Goal: Use online tool/utility

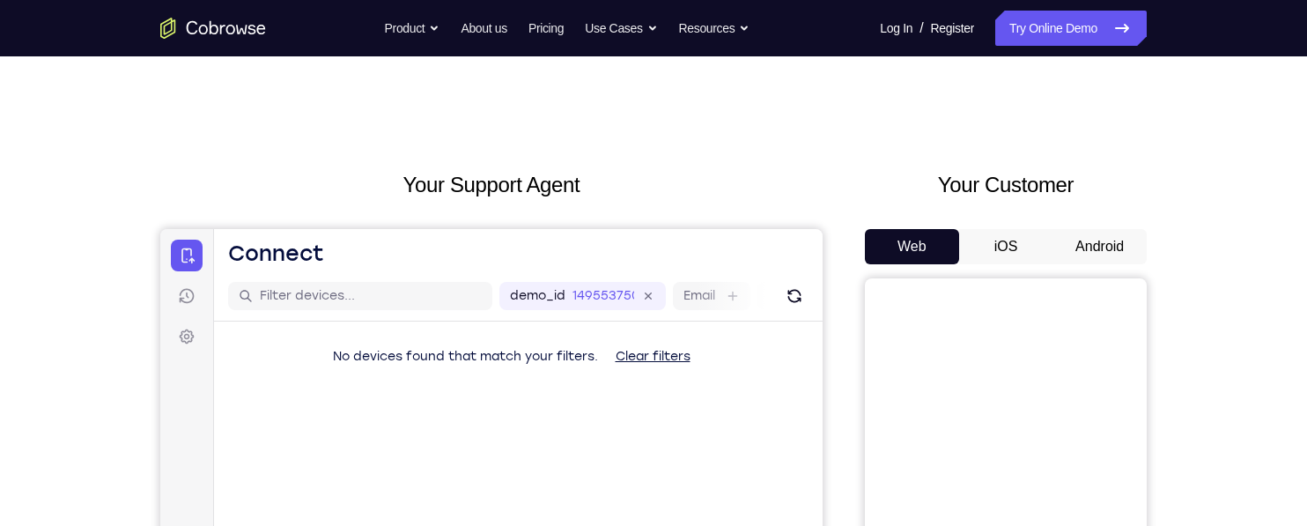
click at [1107, 244] on button "Android" at bounding box center [1099, 246] width 94 height 35
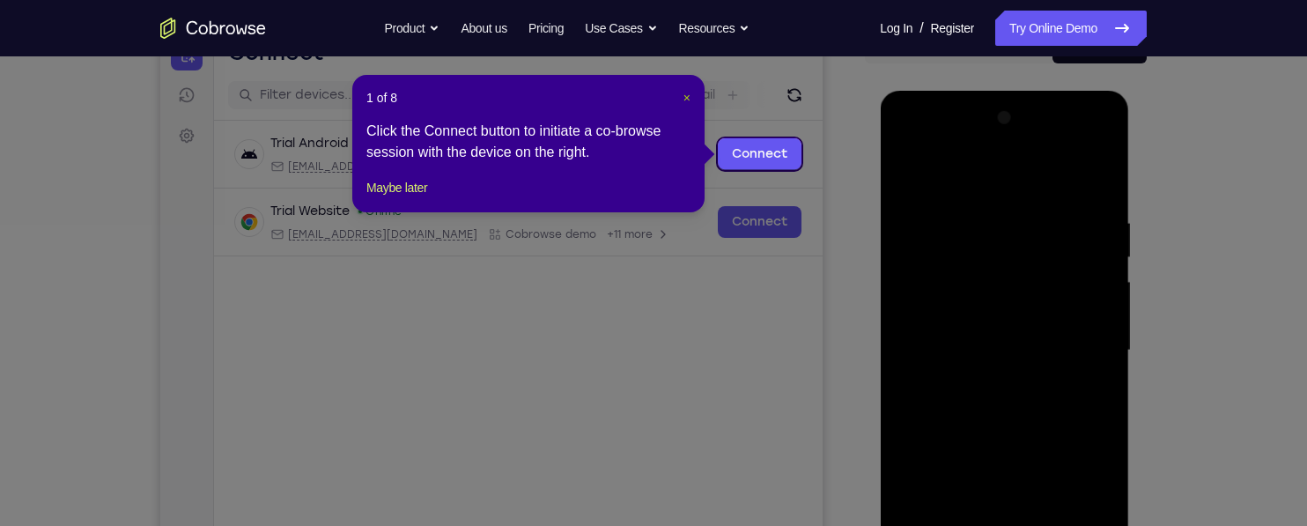
click at [686, 102] on span "×" at bounding box center [686, 98] width 7 height 14
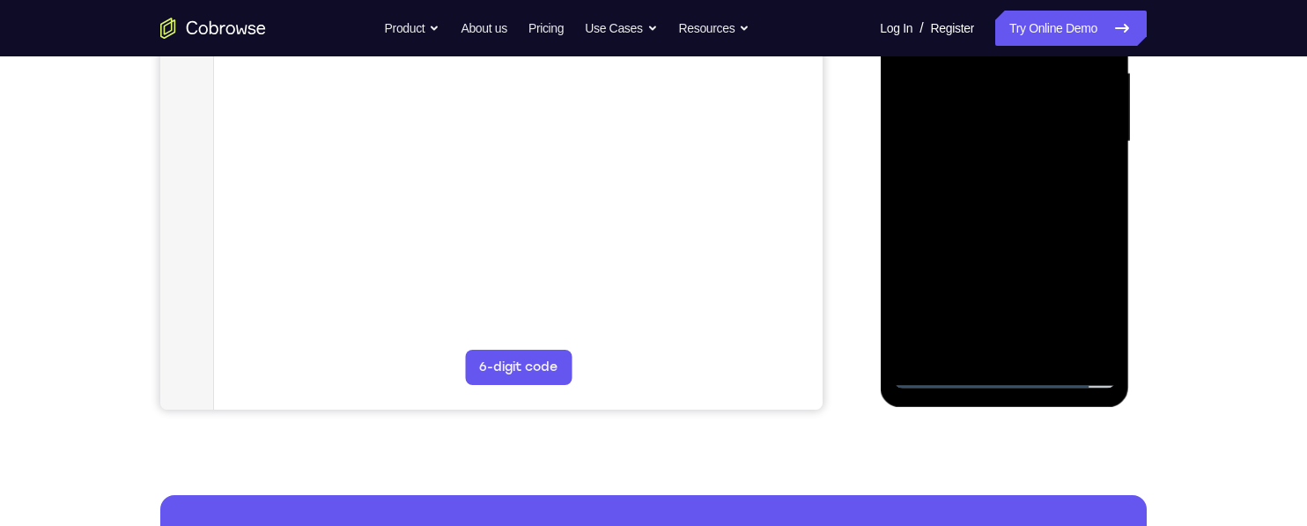
scroll to position [412, 0]
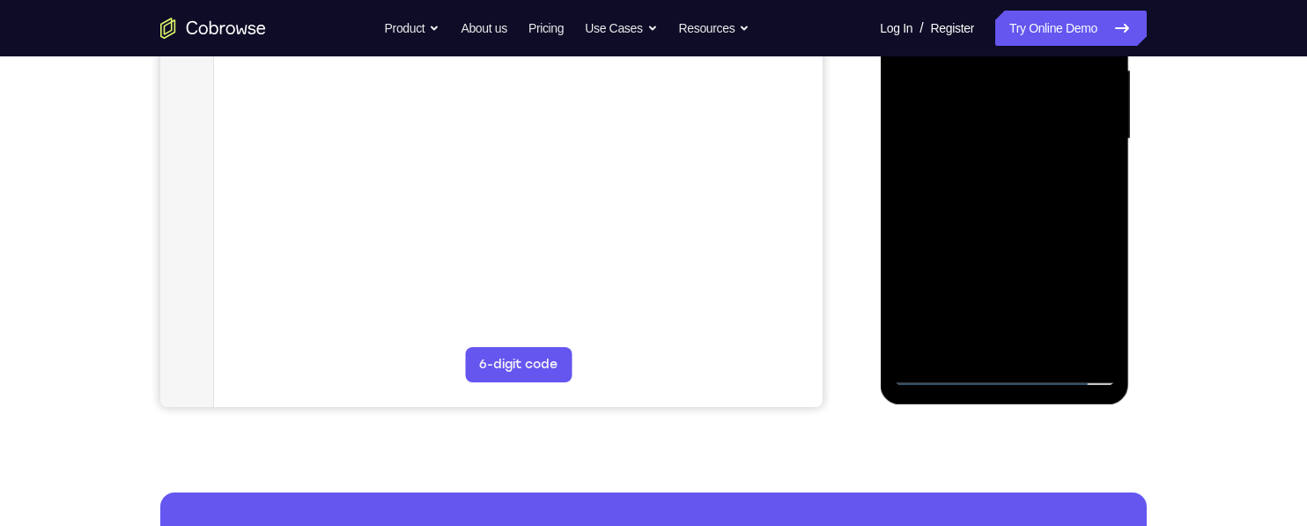
click at [997, 372] on div at bounding box center [1004, 139] width 222 height 493
click at [1080, 296] on div at bounding box center [1004, 139] width 222 height 493
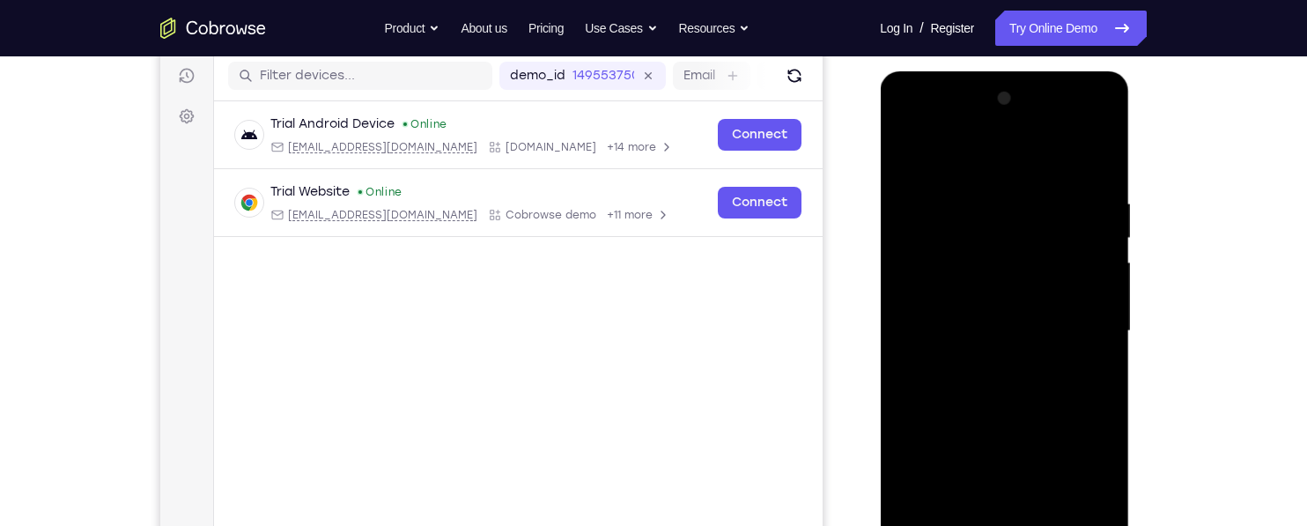
scroll to position [217, 0]
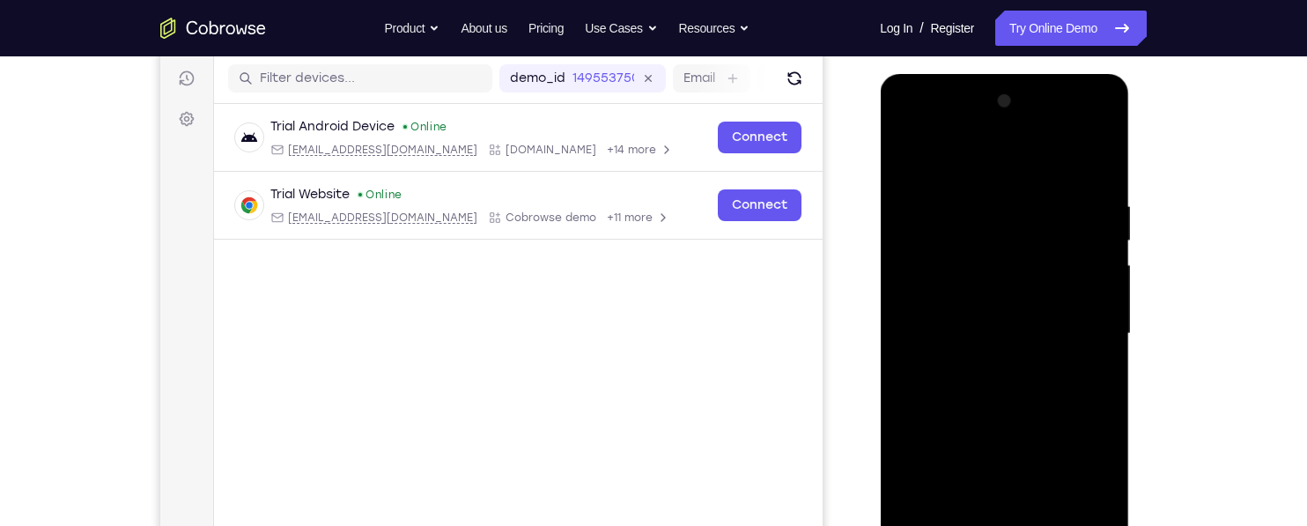
click at [948, 162] on div at bounding box center [1004, 333] width 222 height 493
click at [1067, 323] on div at bounding box center [1004, 333] width 222 height 493
click at [987, 365] on div at bounding box center [1004, 333] width 222 height 493
click at [989, 314] on div at bounding box center [1004, 333] width 222 height 493
click at [981, 302] on div at bounding box center [1004, 333] width 222 height 493
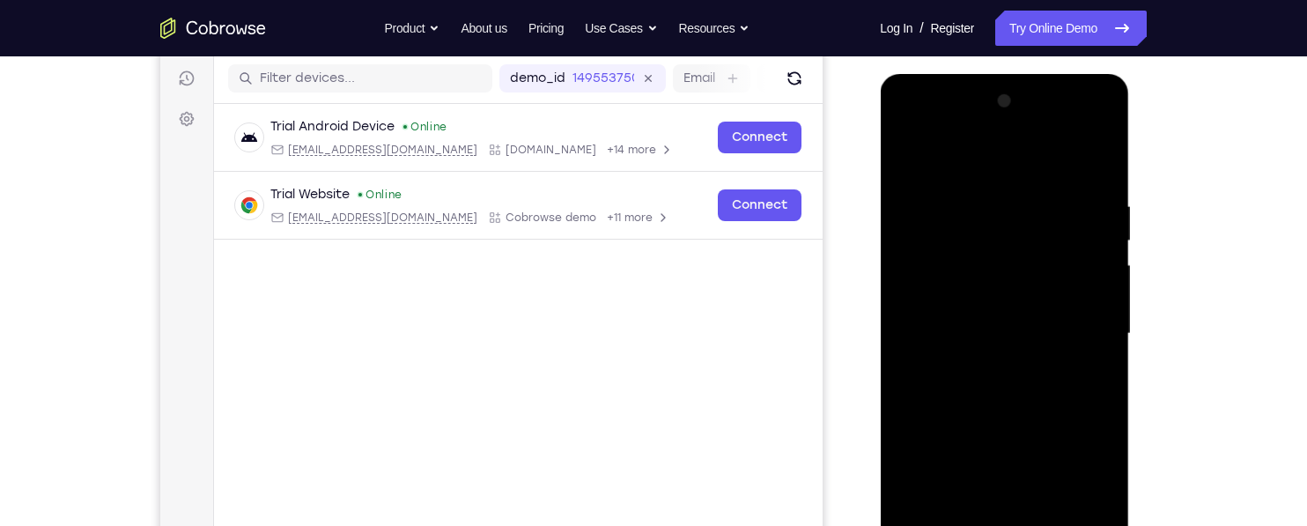
click at [1071, 335] on div at bounding box center [1004, 333] width 222 height 493
click at [1084, 395] on div at bounding box center [1004, 331] width 222 height 493
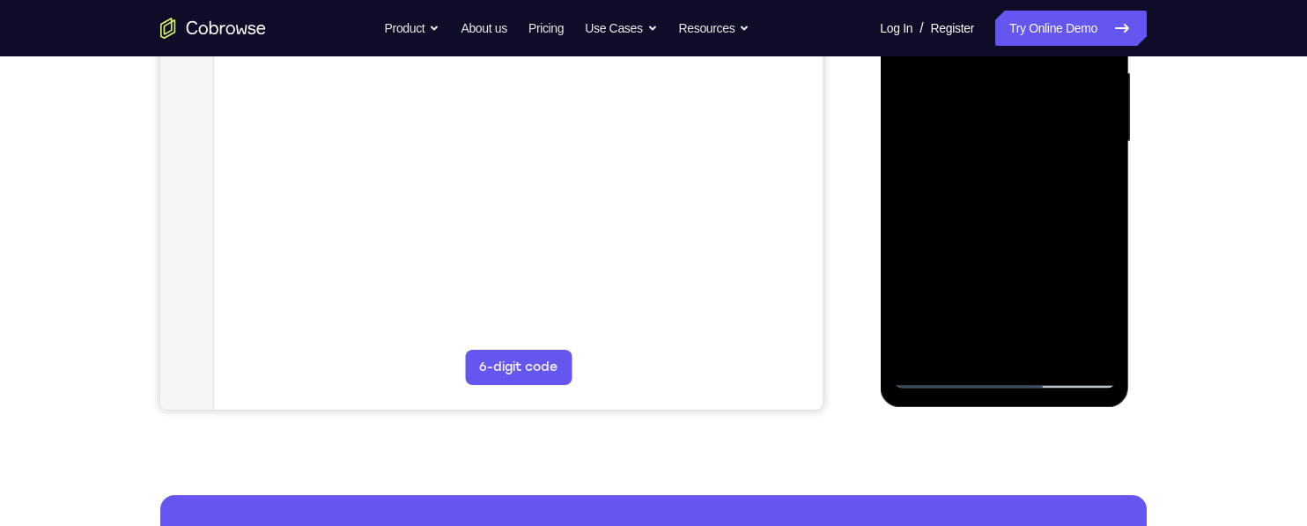
scroll to position [396, 0]
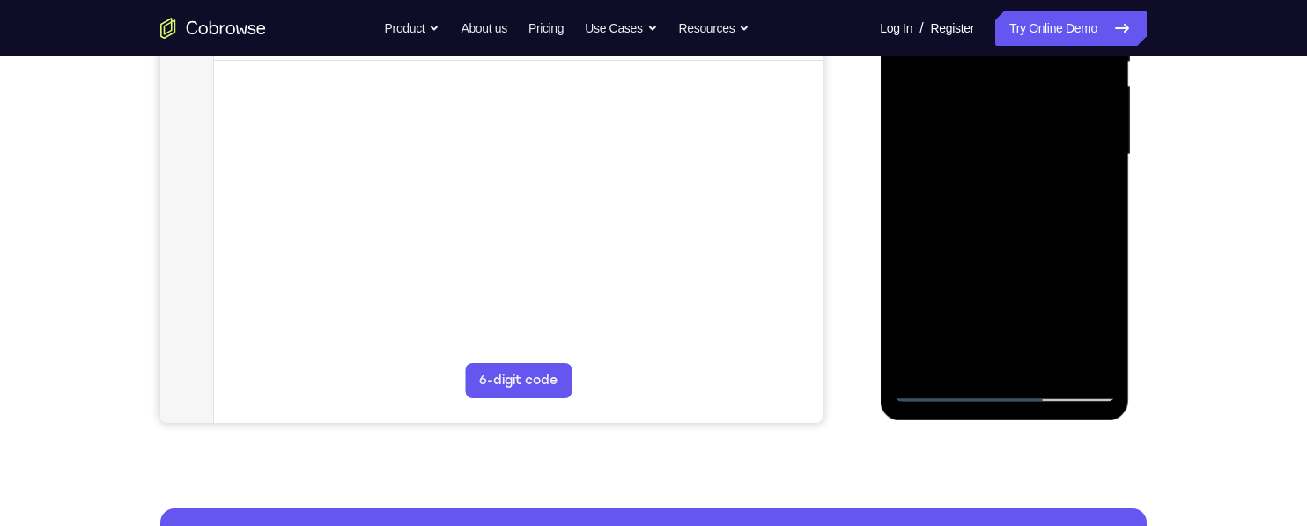
click at [1075, 242] on div at bounding box center [1004, 154] width 222 height 493
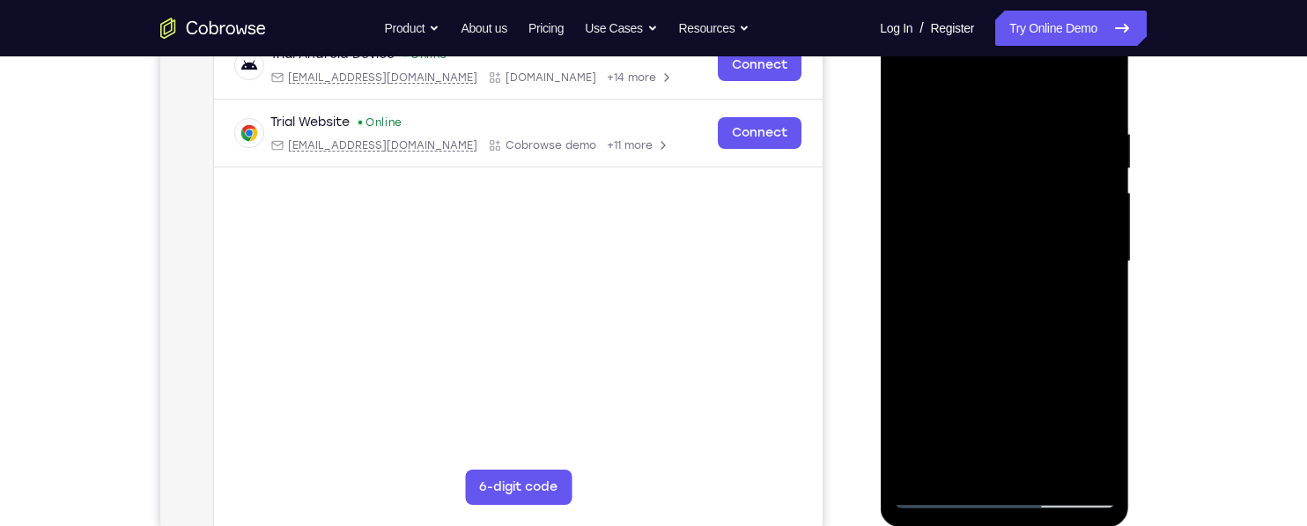
scroll to position [288, 0]
click at [1102, 339] on div at bounding box center [1004, 263] width 222 height 493
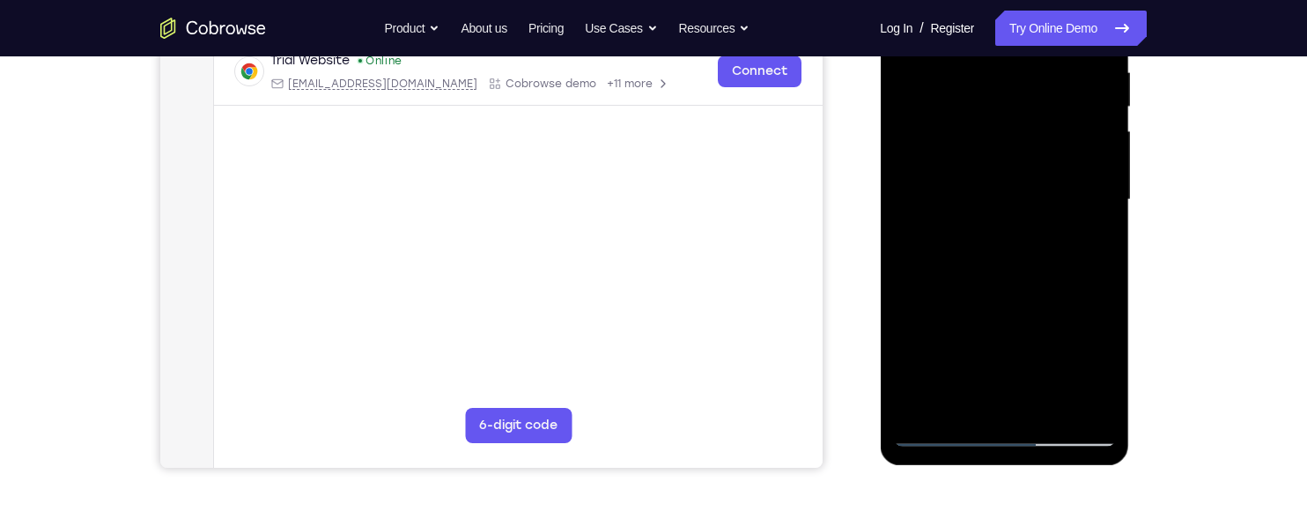
scroll to position [350, 0]
click at [1105, 284] on div at bounding box center [1004, 201] width 222 height 493
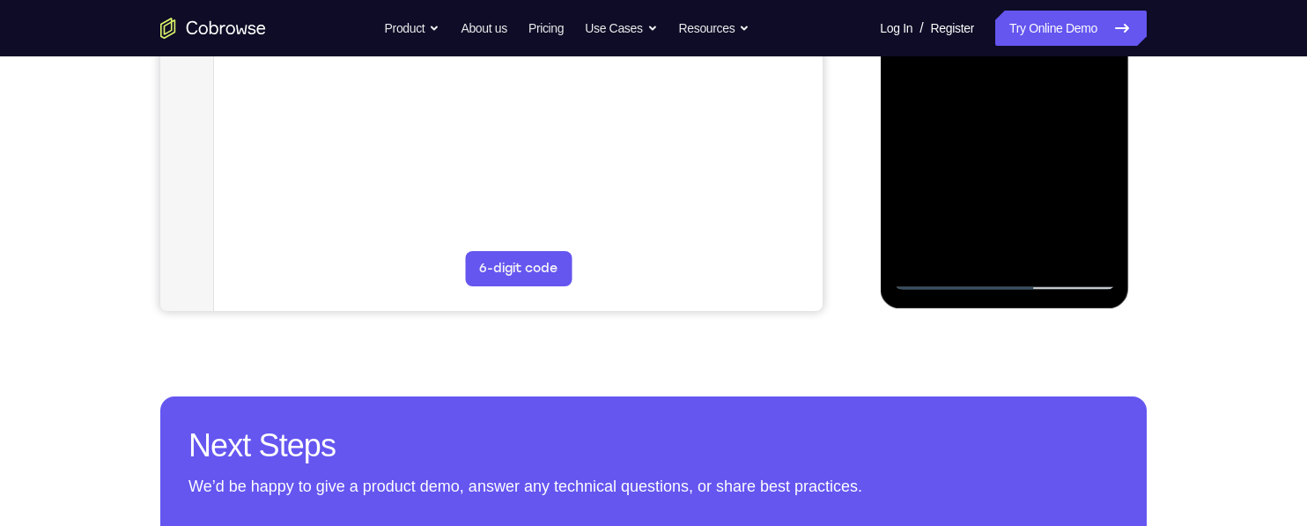
scroll to position [515, 0]
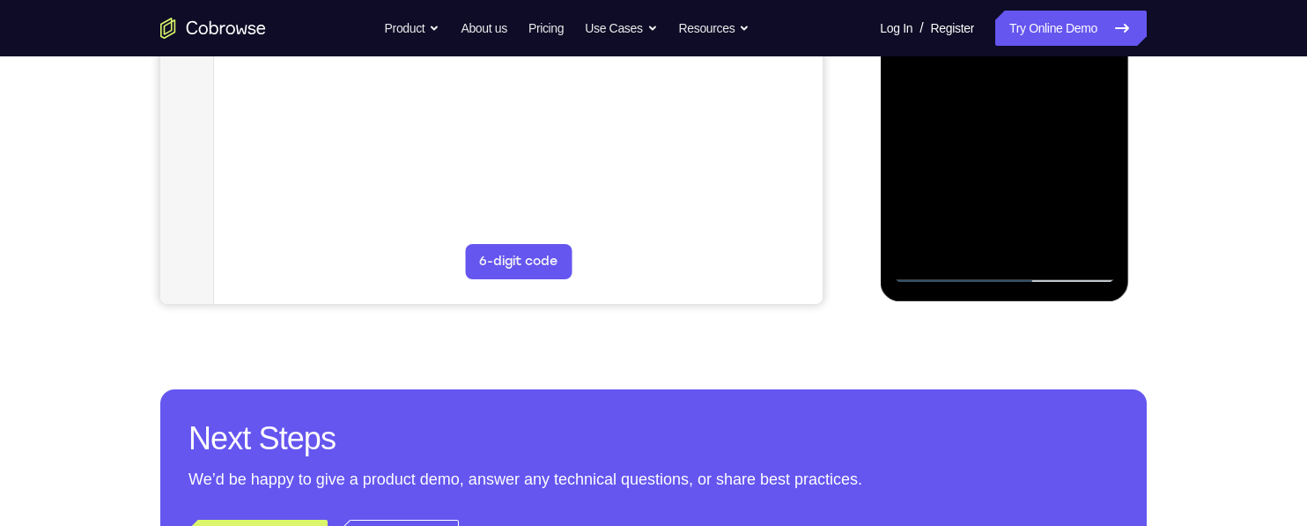
click at [1050, 239] on div at bounding box center [1004, 36] width 222 height 493
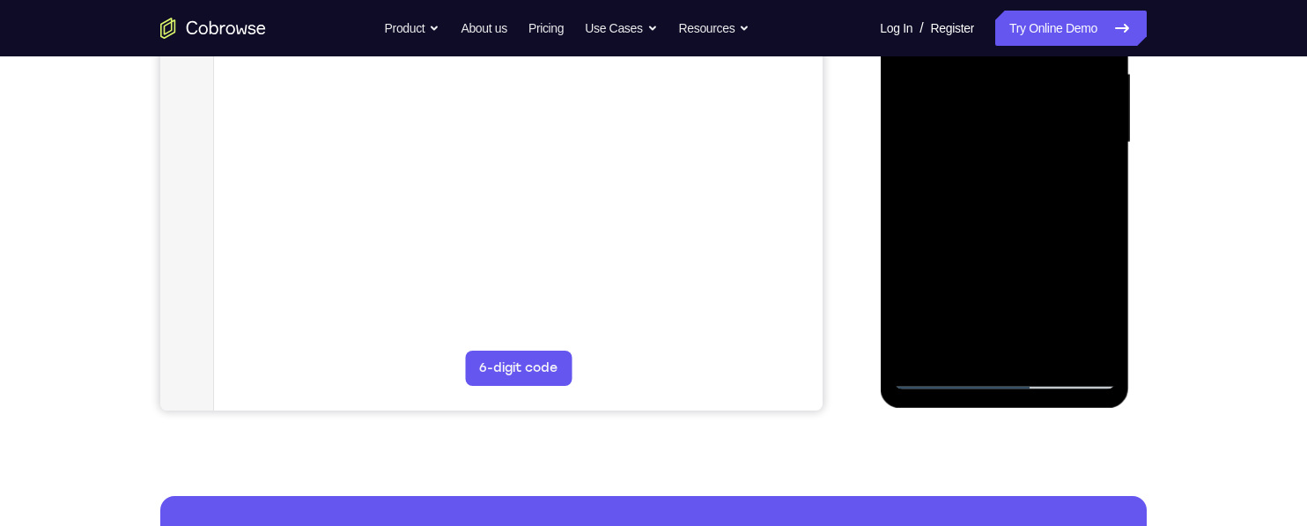
scroll to position [401, 0]
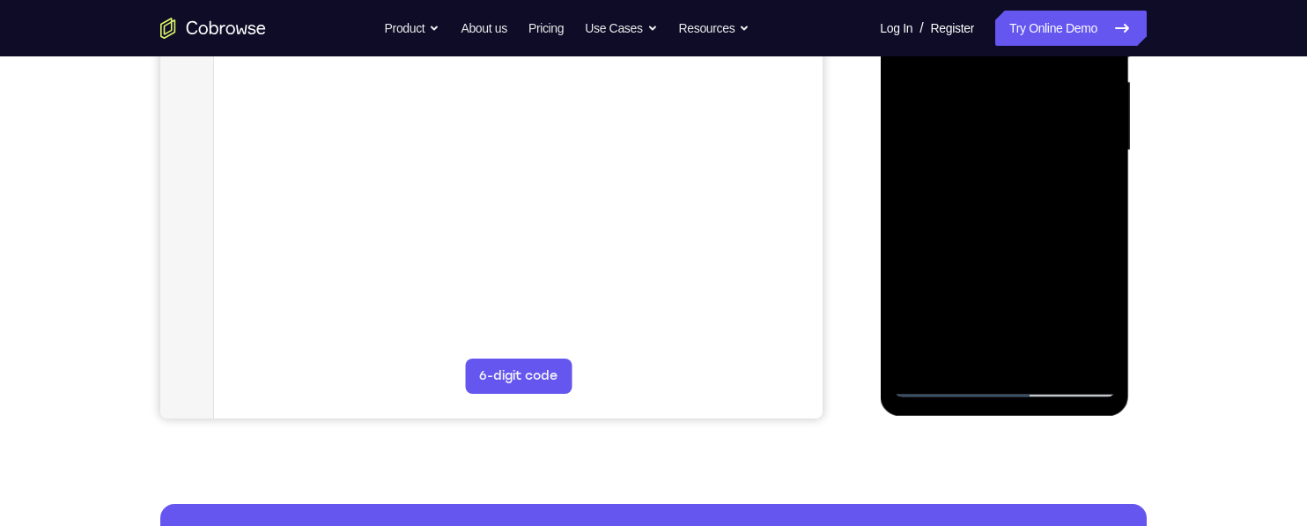
click at [962, 252] on div at bounding box center [1004, 150] width 222 height 493
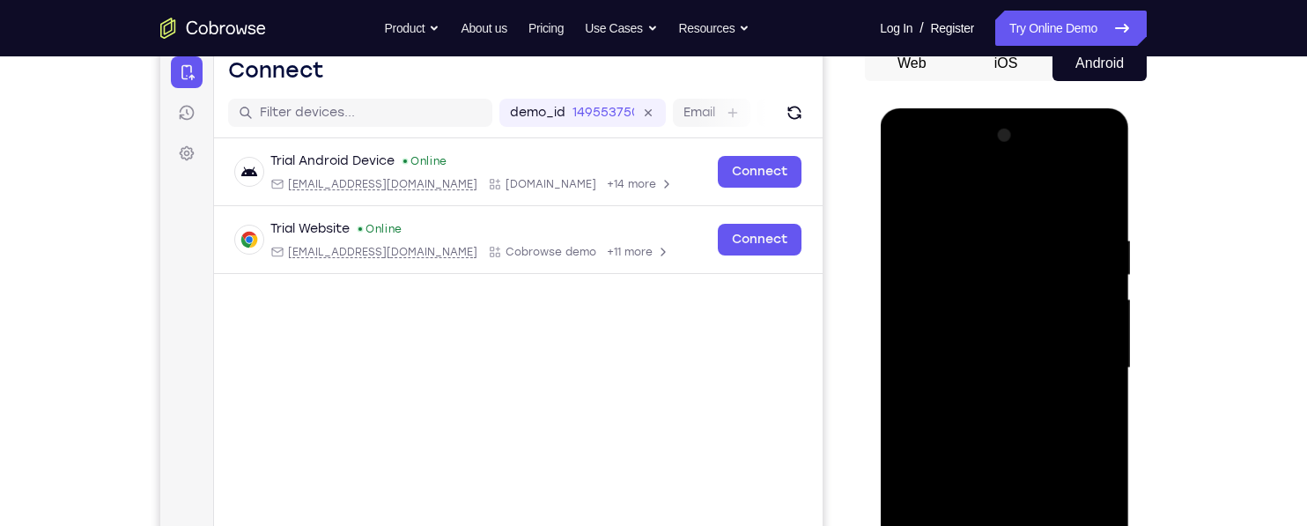
scroll to position [182, 0]
click at [907, 193] on div at bounding box center [1004, 368] width 222 height 493
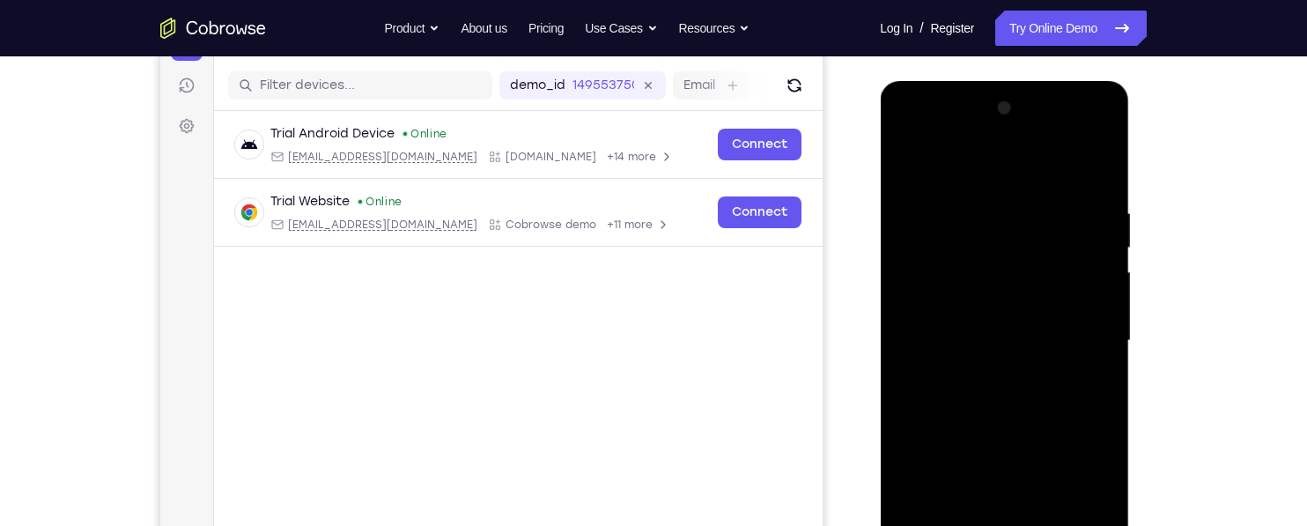
scroll to position [217, 0]
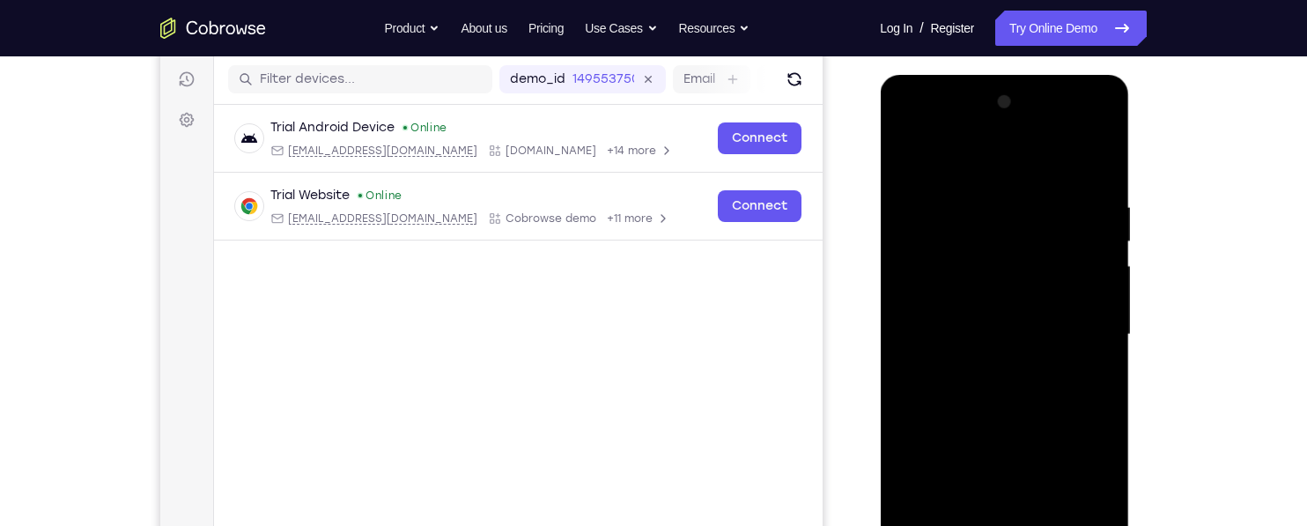
click at [969, 195] on div at bounding box center [1004, 334] width 222 height 493
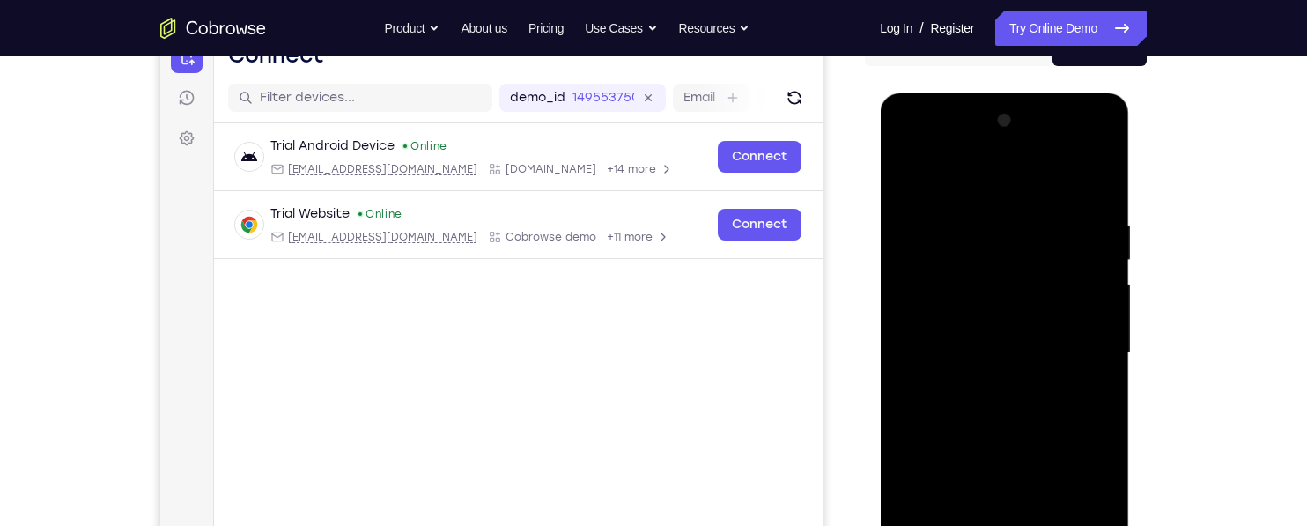
scroll to position [194, 0]
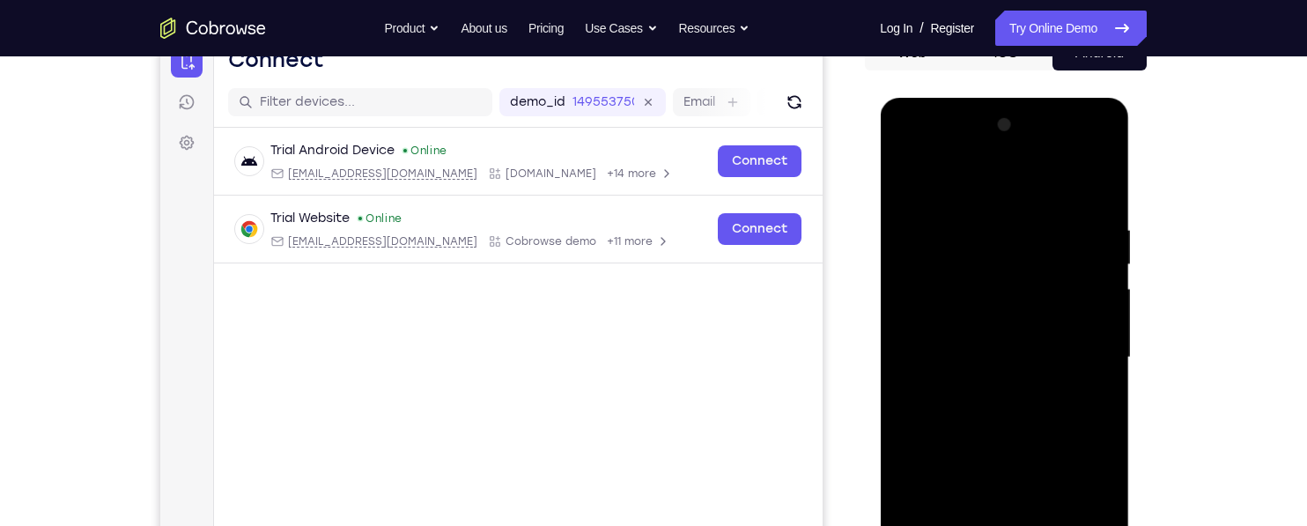
click at [1103, 327] on div at bounding box center [1004, 357] width 222 height 493
click at [1104, 323] on div at bounding box center [1004, 357] width 222 height 493
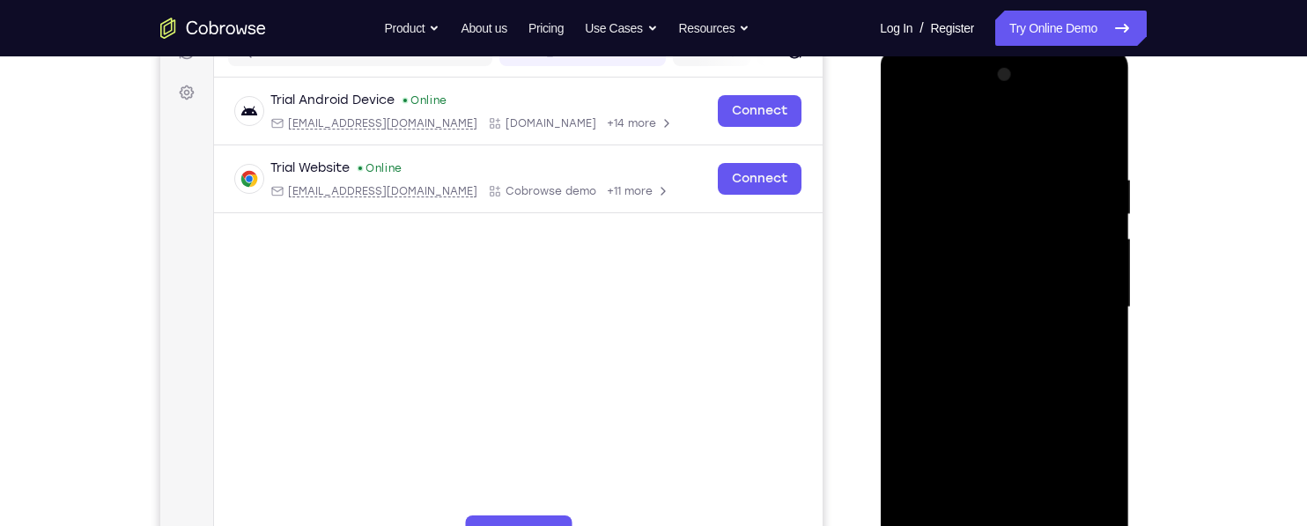
scroll to position [245, 0]
click at [1094, 327] on div at bounding box center [1004, 306] width 222 height 493
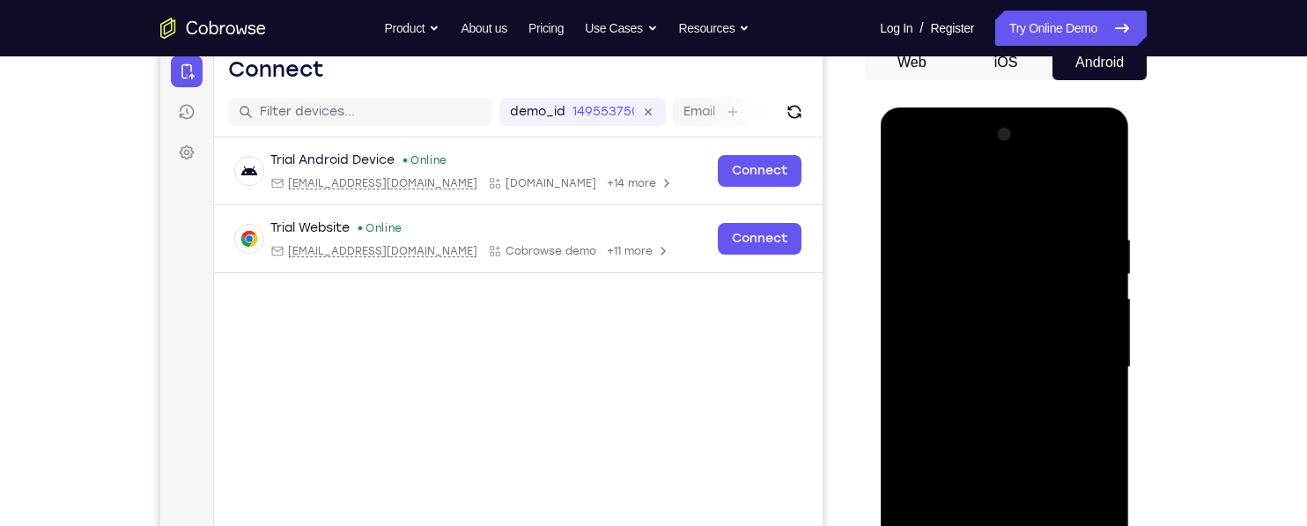
scroll to position [183, 0]
click at [927, 276] on div at bounding box center [1004, 368] width 222 height 493
click at [1095, 197] on div at bounding box center [1004, 368] width 222 height 493
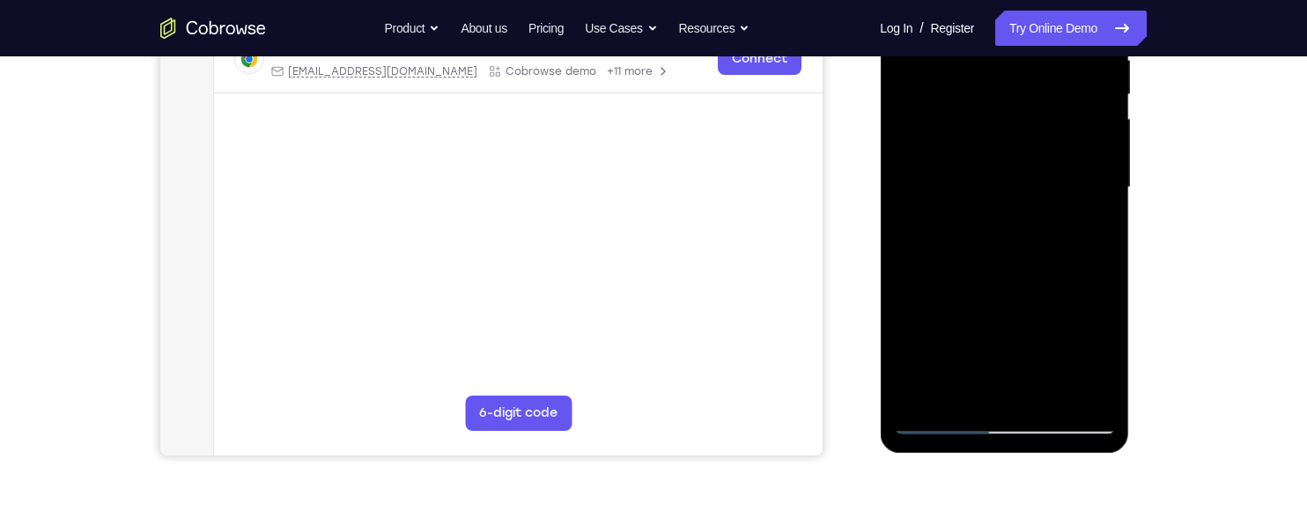
scroll to position [363, 0]
click at [1103, 269] on div at bounding box center [1004, 188] width 222 height 493
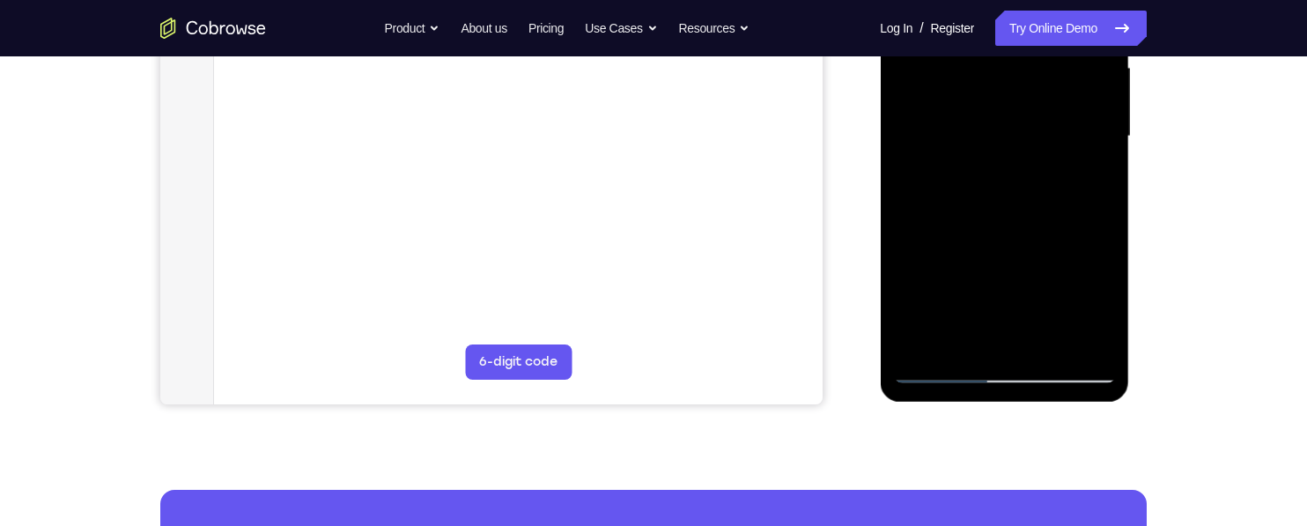
scroll to position [420, 0]
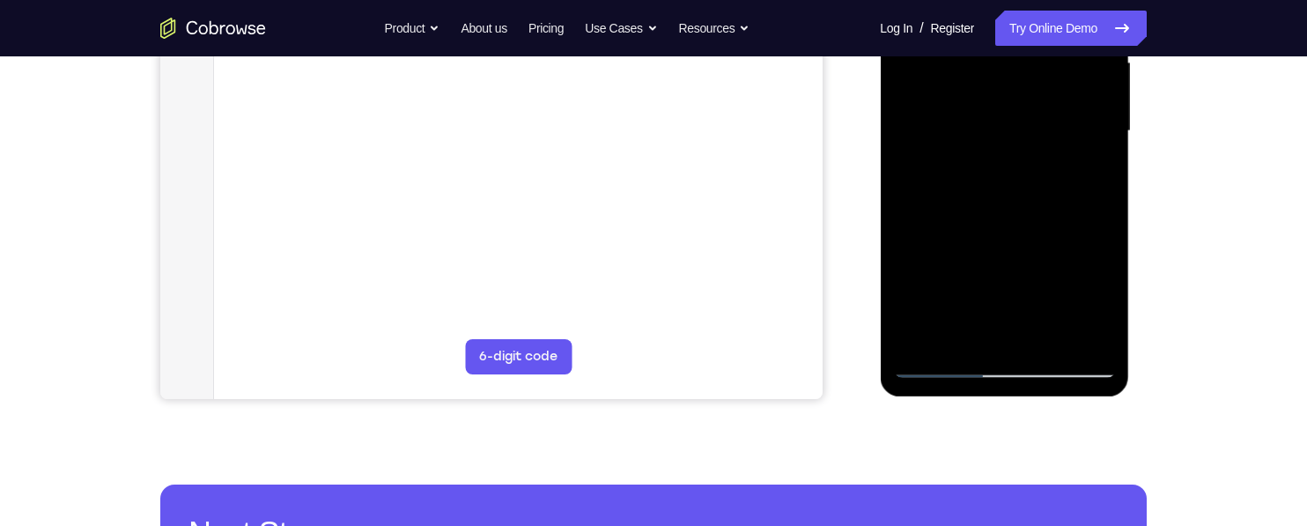
click at [1108, 208] on div at bounding box center [1004, 131] width 222 height 493
click at [1101, 209] on div at bounding box center [1004, 131] width 222 height 493
click at [1106, 313] on div at bounding box center [1004, 131] width 222 height 493
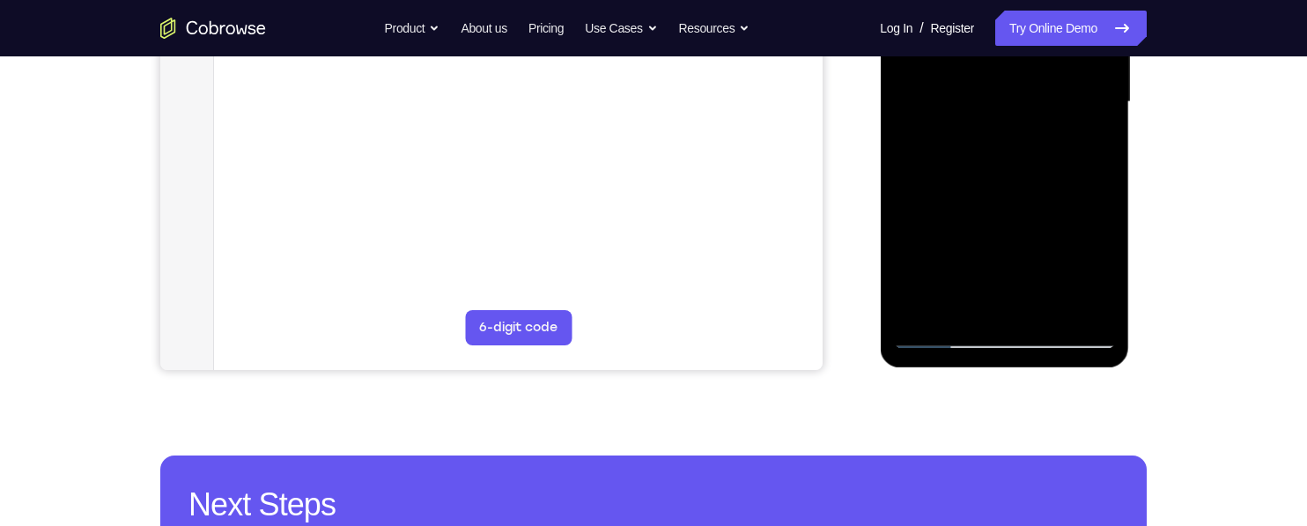
scroll to position [448, 0]
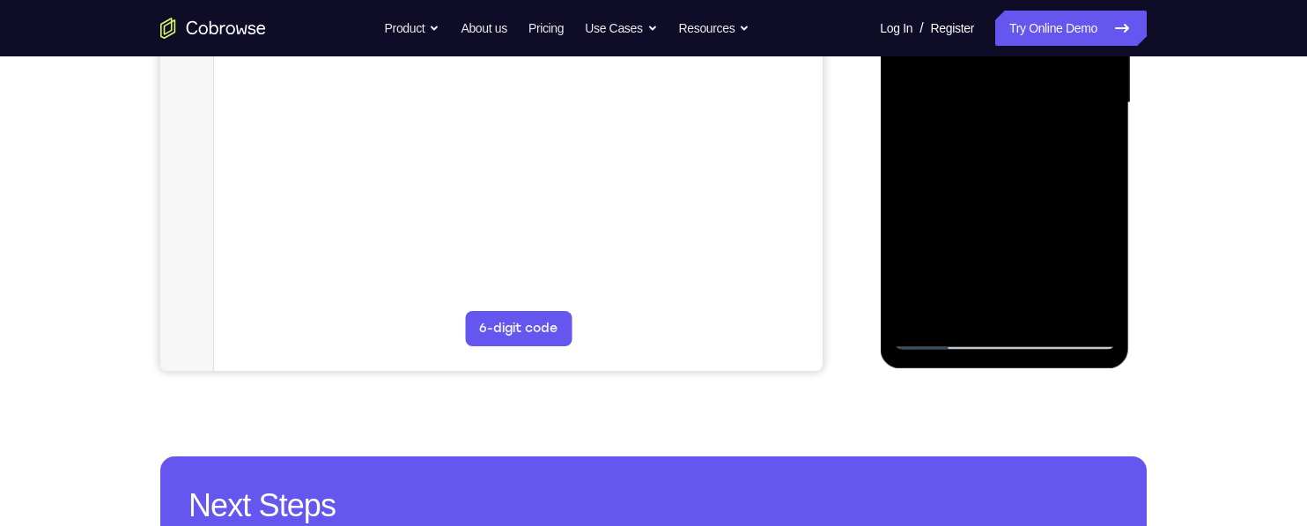
click at [1109, 212] on div at bounding box center [1004, 102] width 222 height 493
click at [1102, 219] on div at bounding box center [1004, 102] width 222 height 493
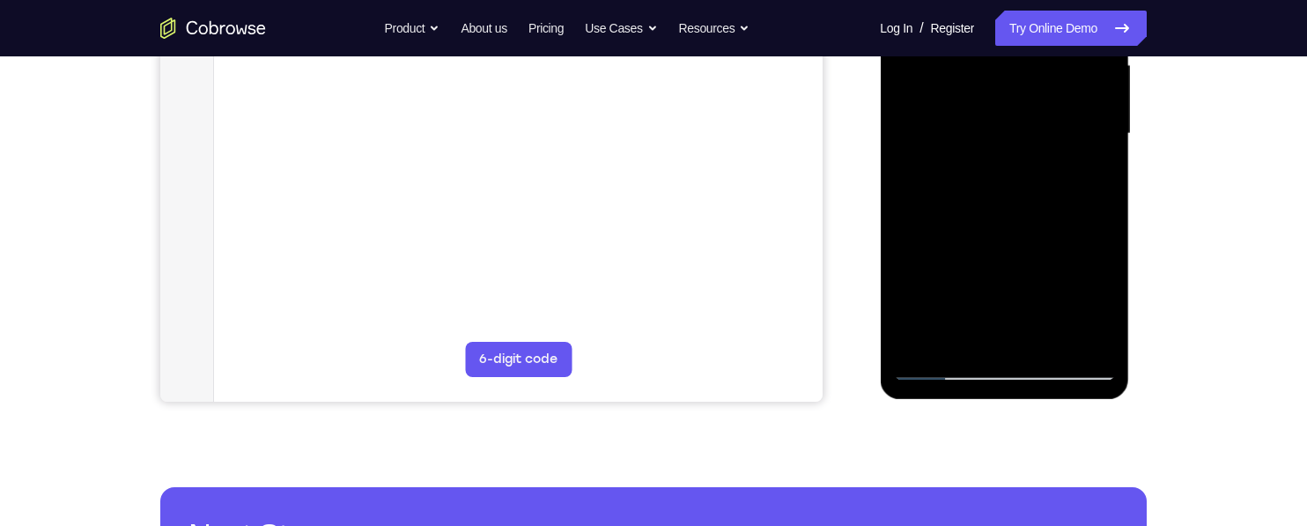
scroll to position [416, 0]
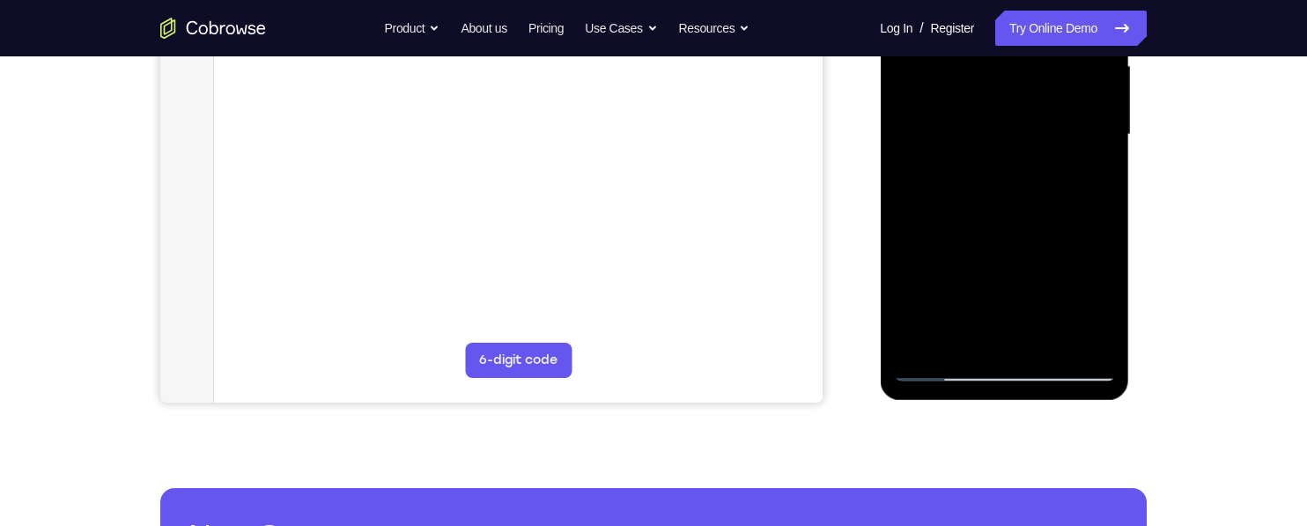
click at [1105, 242] on div at bounding box center [1004, 134] width 222 height 493
click at [1100, 243] on div at bounding box center [1004, 134] width 222 height 493
click at [1102, 246] on div at bounding box center [1004, 134] width 222 height 493
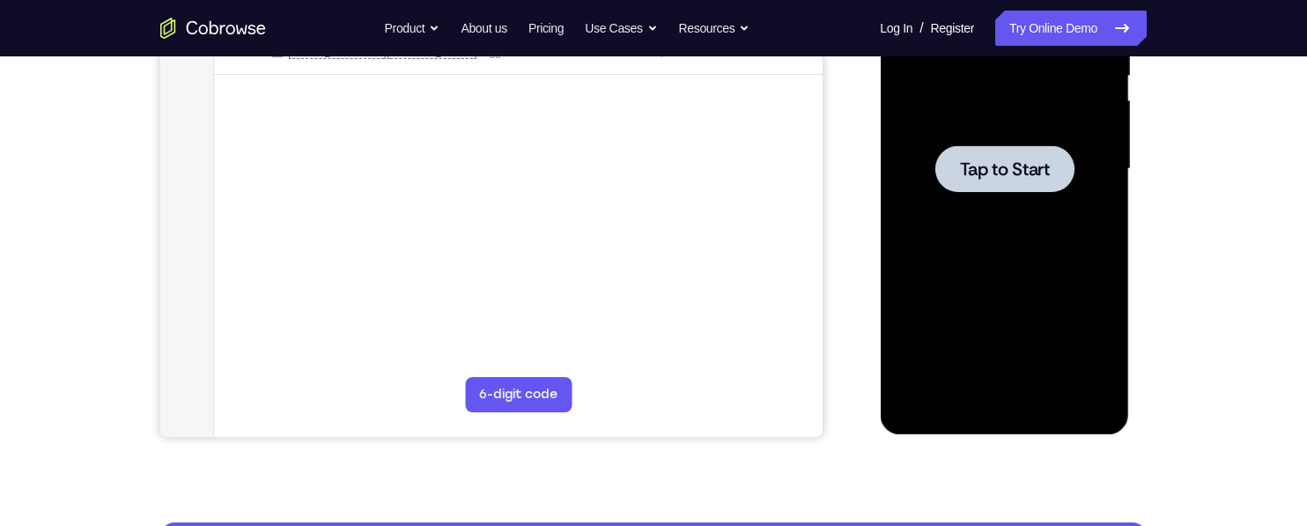
scroll to position [384, 0]
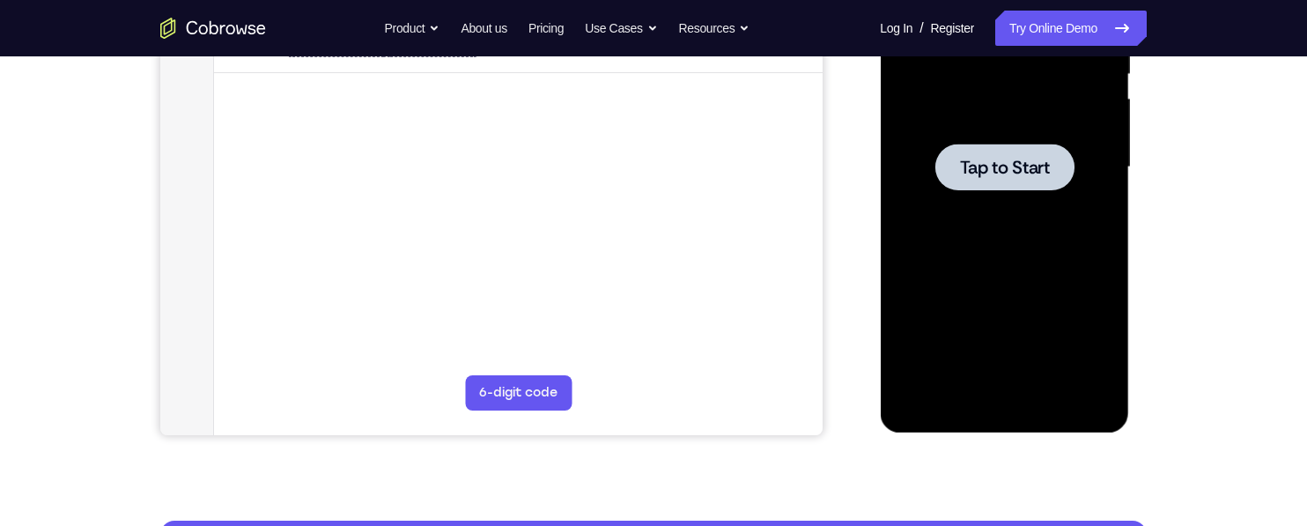
click at [981, 170] on span "Tap to Start" at bounding box center [1004, 167] width 90 height 18
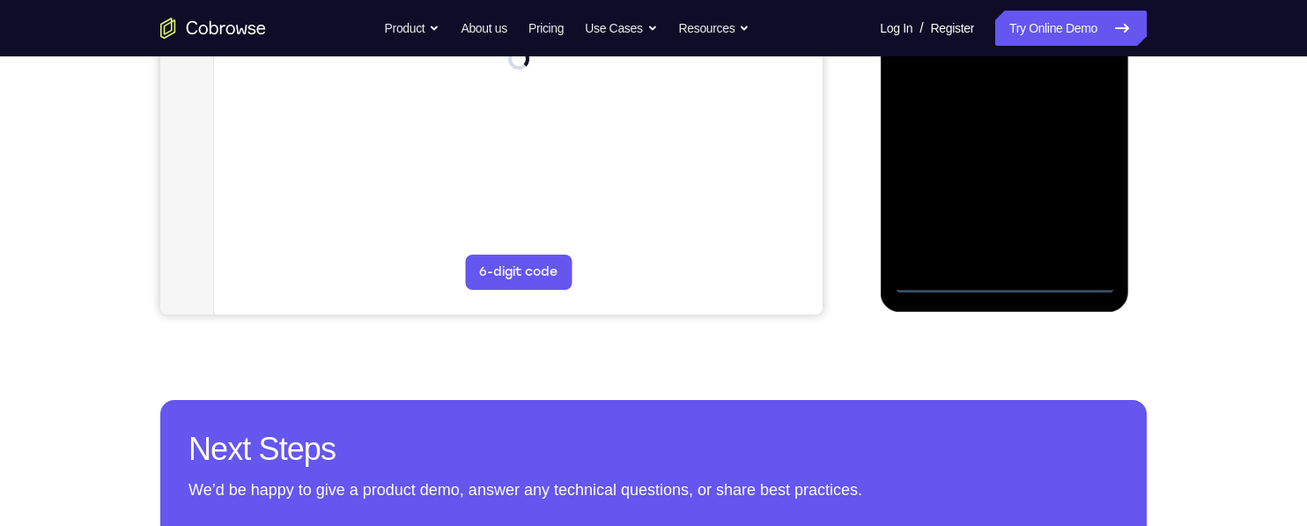
scroll to position [505, 0]
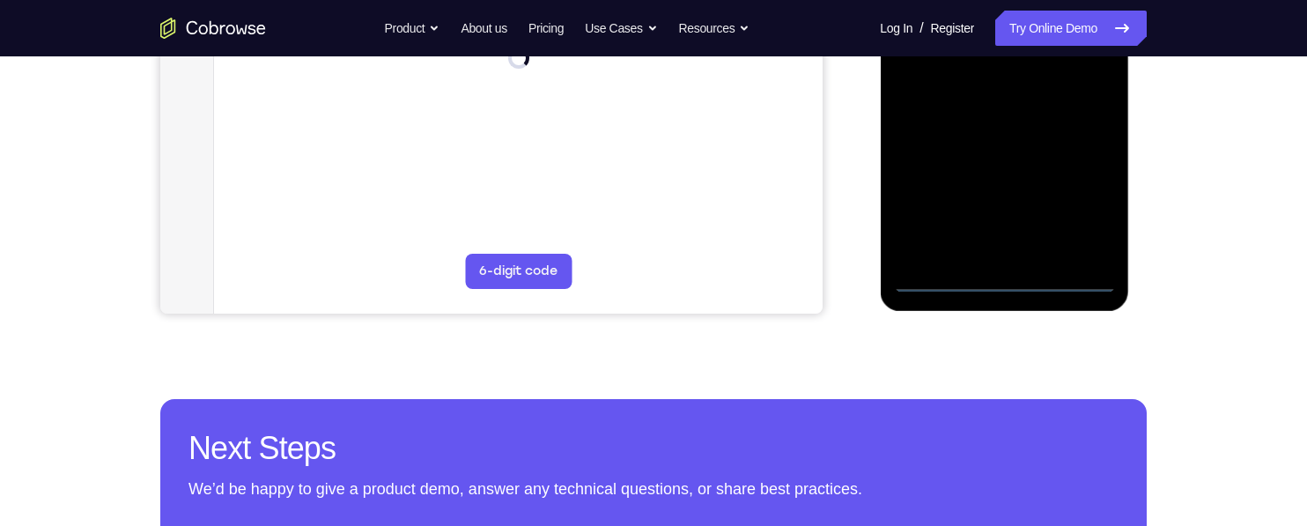
click at [1006, 283] on div at bounding box center [1004, 45] width 222 height 493
click at [1090, 215] on div at bounding box center [1004, 45] width 222 height 493
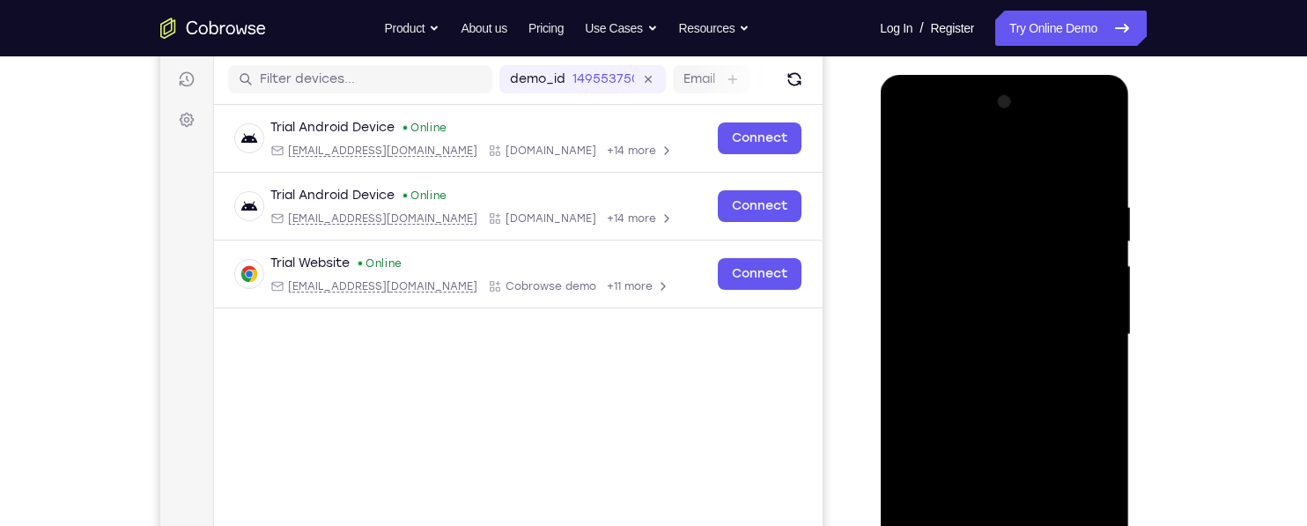
scroll to position [203, 0]
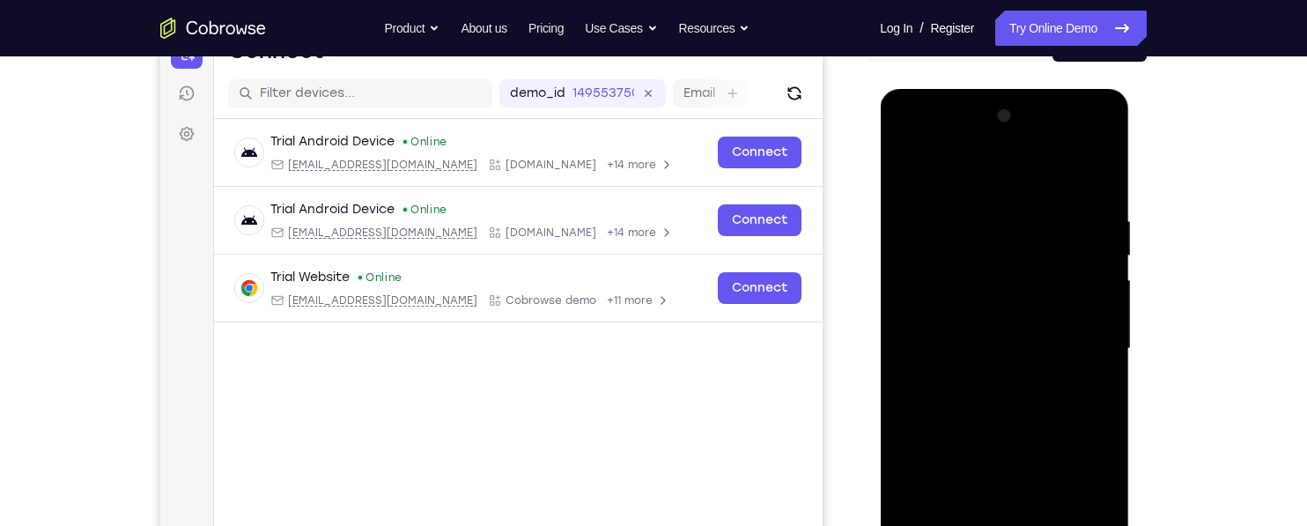
click at [1002, 177] on div at bounding box center [1004, 348] width 222 height 493
click at [1087, 350] on div at bounding box center [1004, 348] width 222 height 493
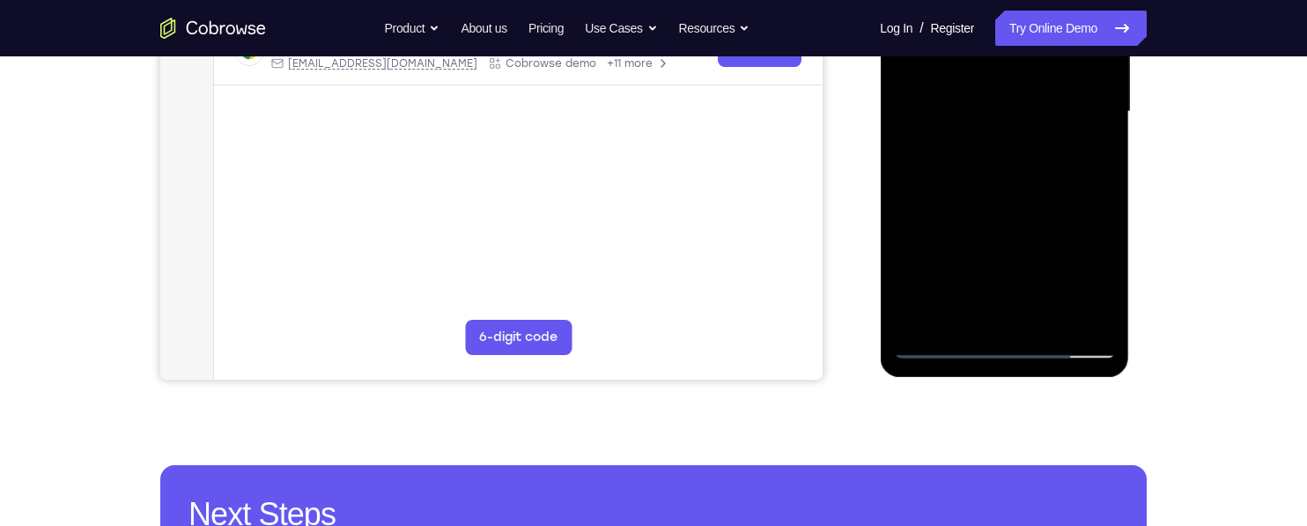
scroll to position [445, 0]
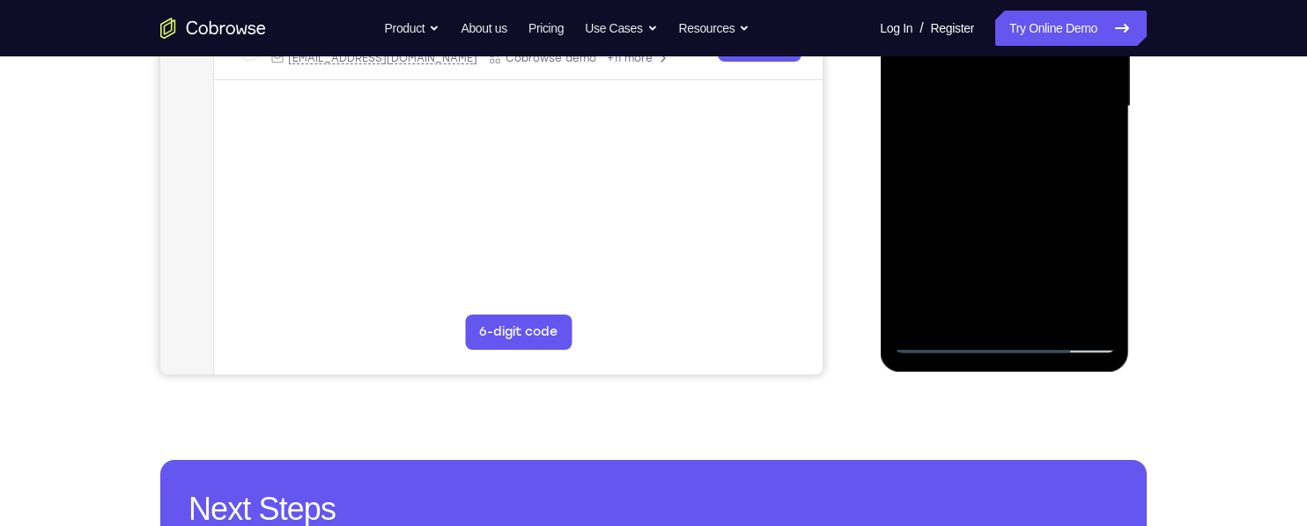
click at [1055, 291] on div at bounding box center [1004, 106] width 222 height 493
click at [993, 144] on div at bounding box center [1004, 106] width 222 height 493
click at [1023, 102] on div at bounding box center [1004, 106] width 222 height 493
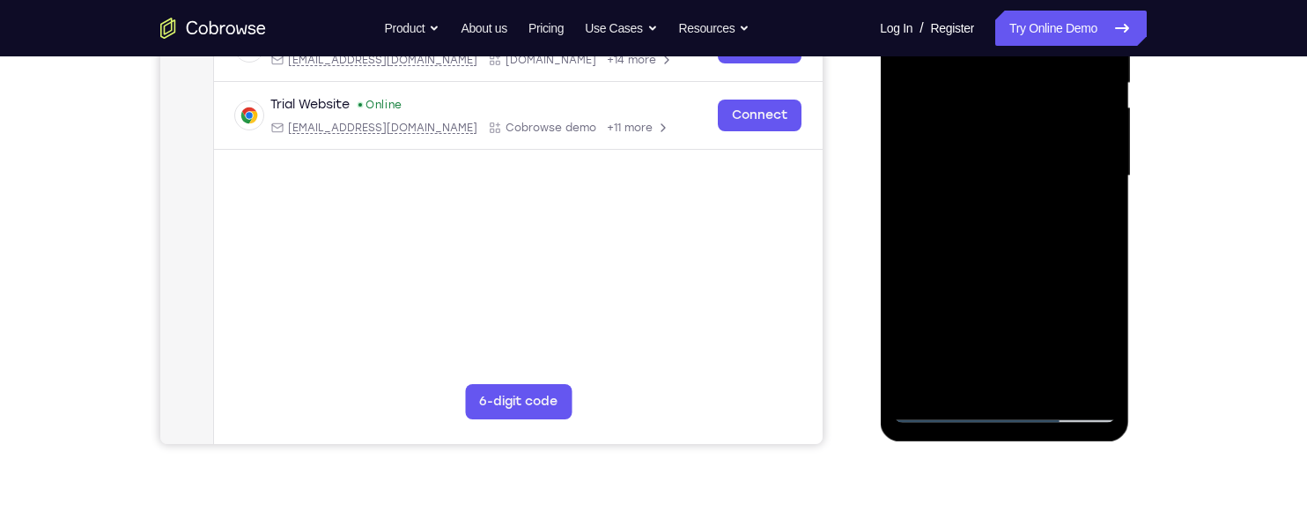
scroll to position [355, 0]
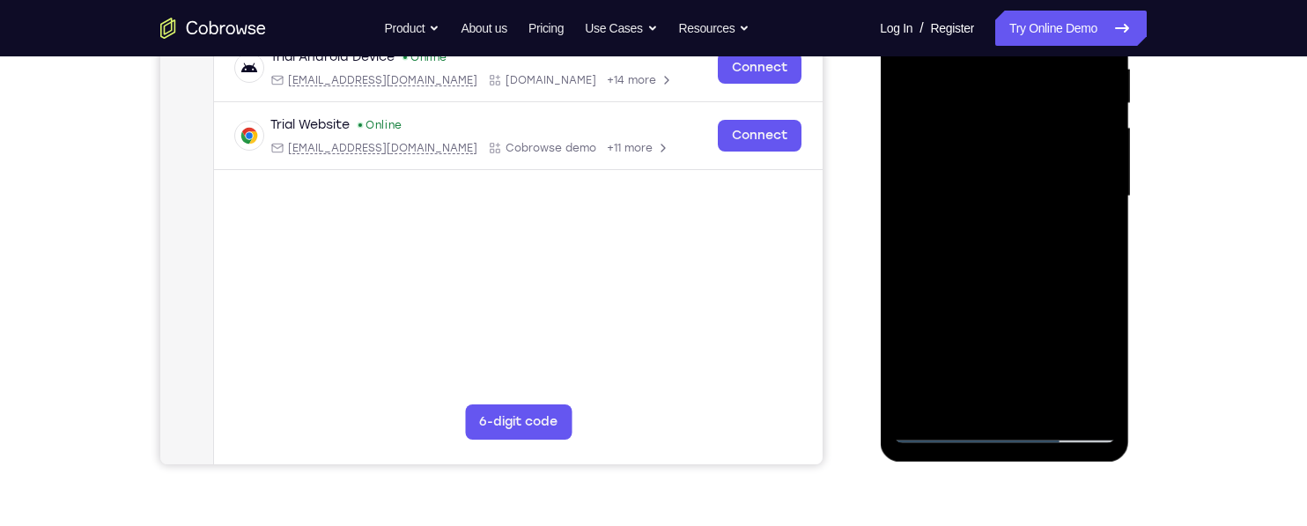
click at [1022, 156] on div at bounding box center [1004, 196] width 222 height 493
click at [1041, 193] on div at bounding box center [1004, 196] width 222 height 493
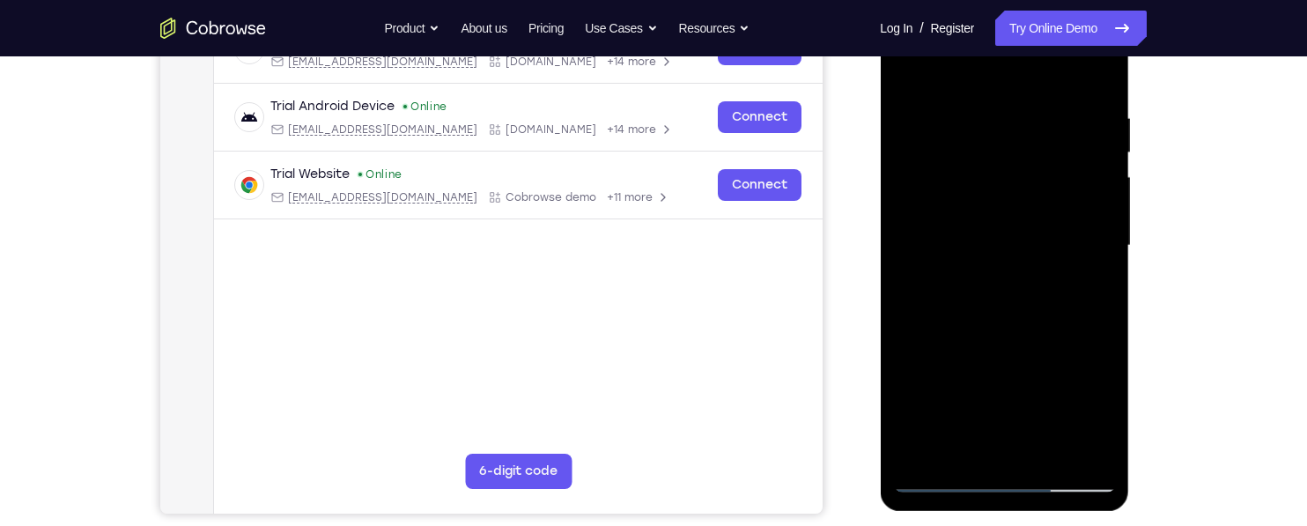
scroll to position [295, 0]
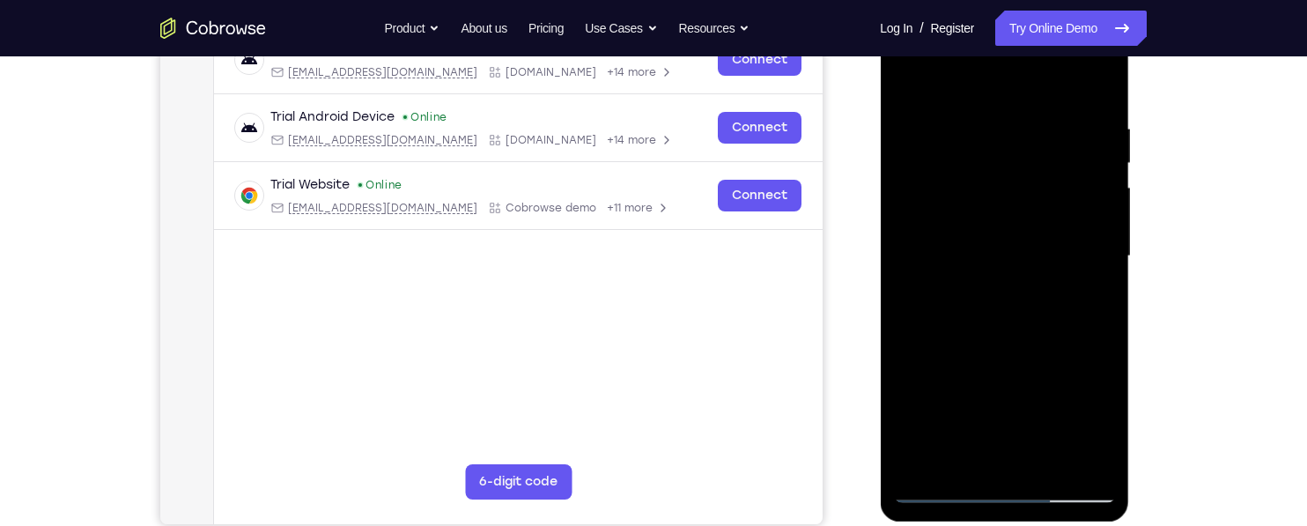
click at [1071, 321] on div at bounding box center [1004, 256] width 222 height 493
click at [1060, 311] on div at bounding box center [1004, 256] width 222 height 493
click at [1073, 311] on div at bounding box center [1004, 256] width 222 height 493
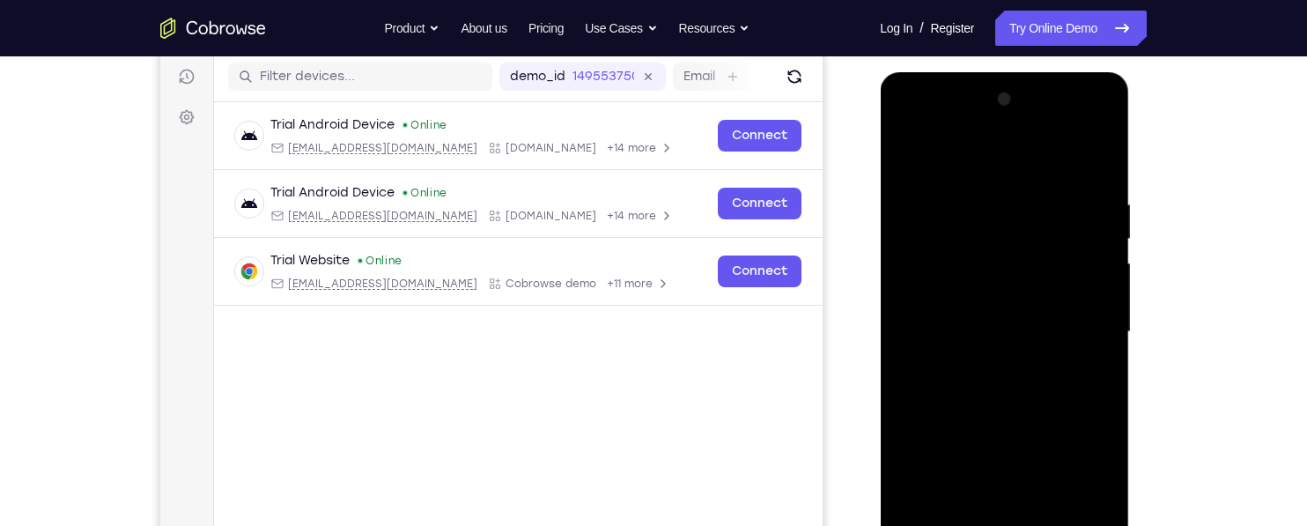
scroll to position [218, 0]
click at [1039, 207] on div at bounding box center [1004, 332] width 222 height 493
click at [1099, 183] on div at bounding box center [1004, 332] width 222 height 493
click at [1094, 179] on div at bounding box center [1004, 332] width 222 height 493
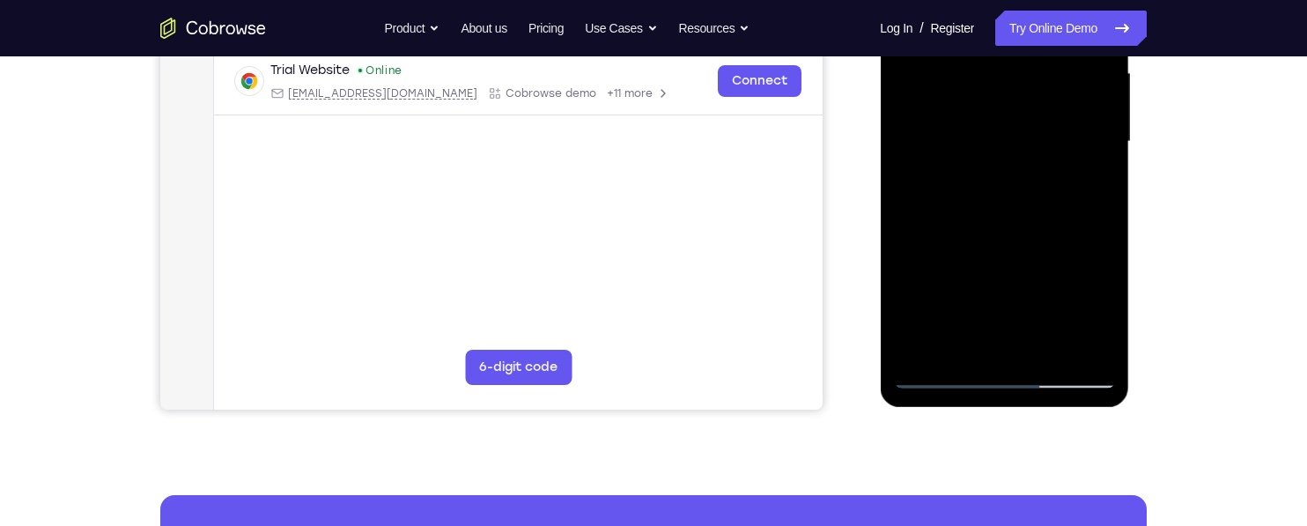
scroll to position [410, 0]
click at [1057, 347] on div at bounding box center [1004, 140] width 222 height 493
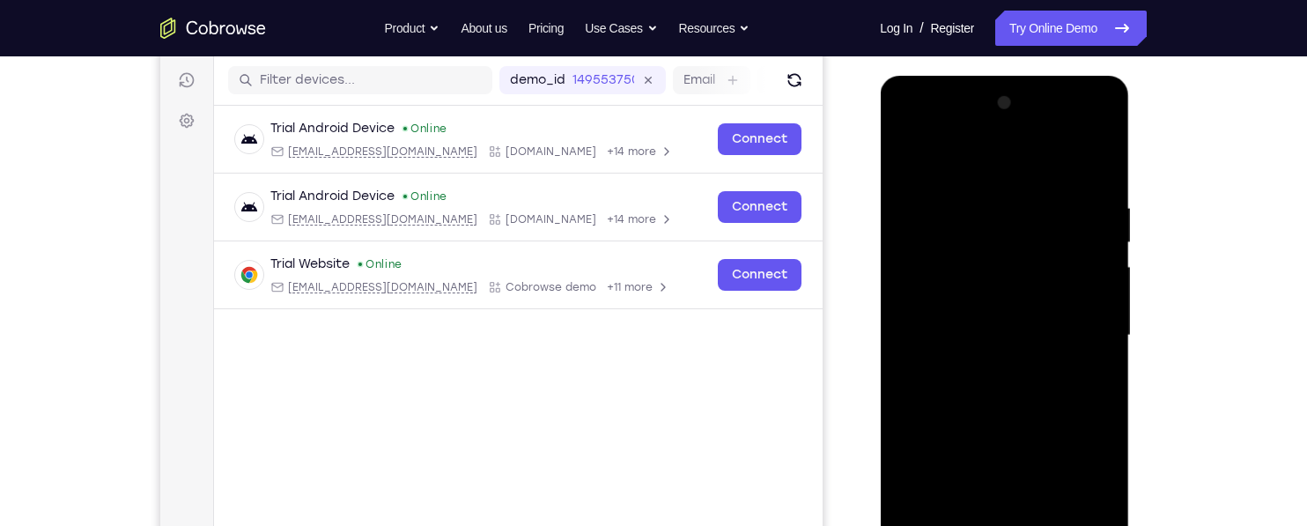
scroll to position [213, 0]
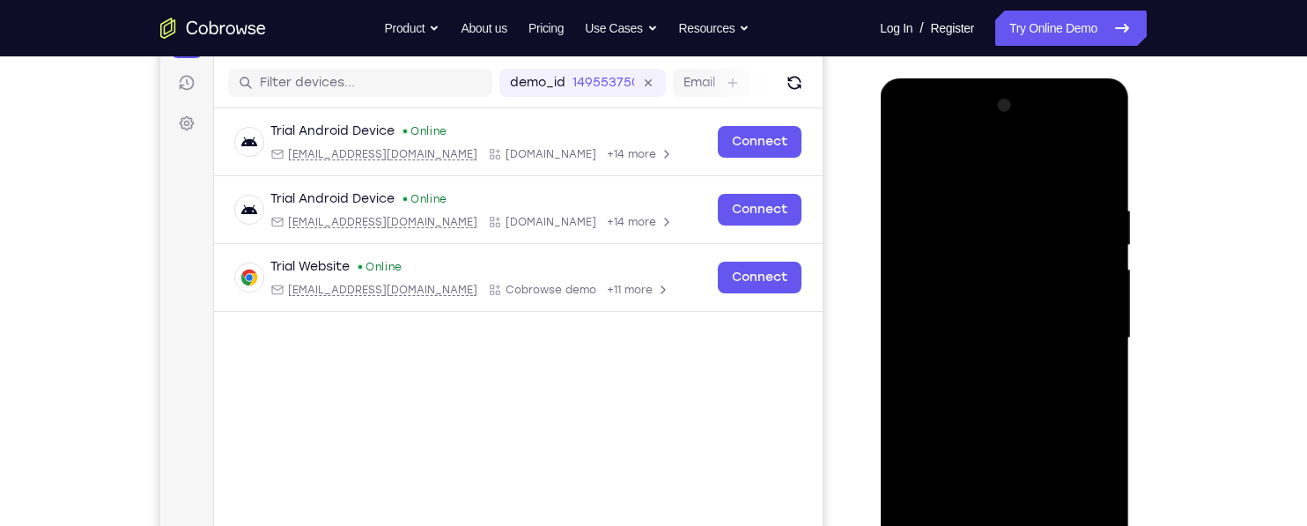
click at [1094, 166] on div at bounding box center [1004, 338] width 222 height 493
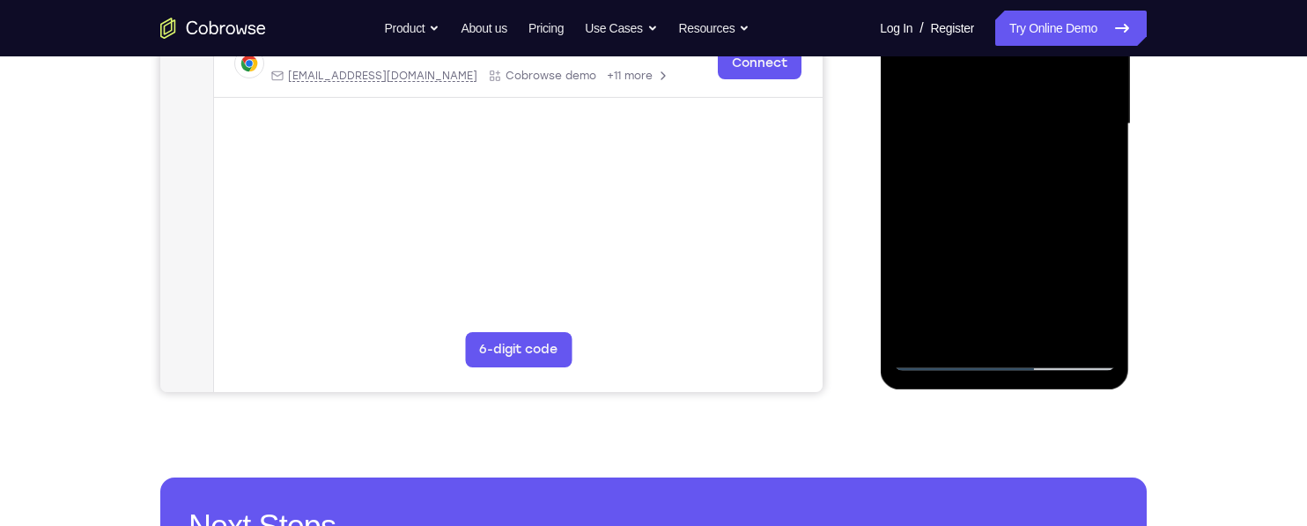
scroll to position [479, 0]
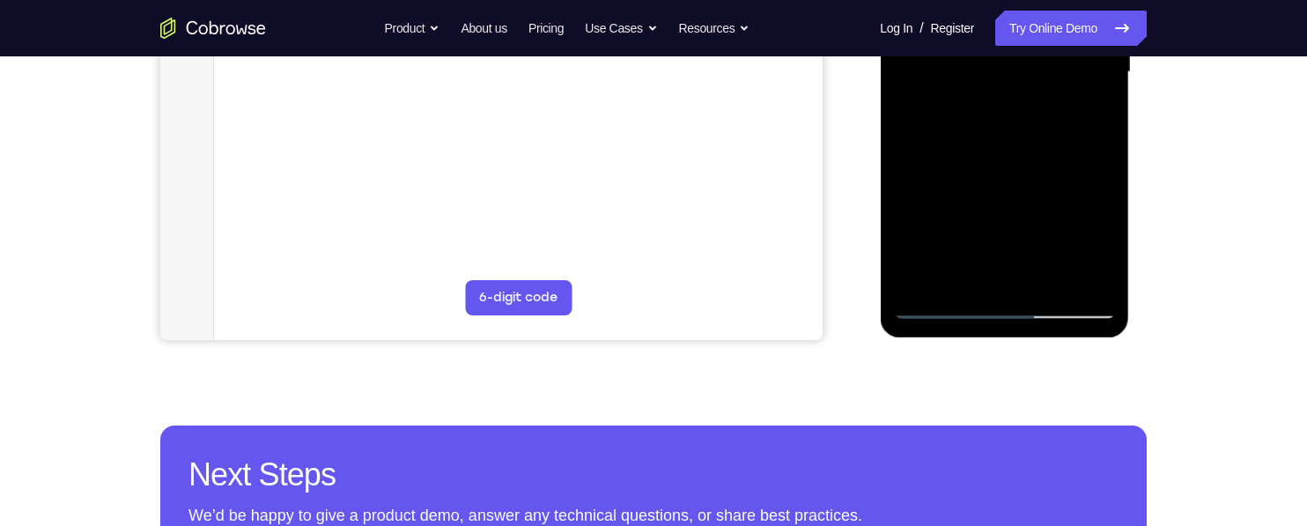
click at [1047, 286] on div at bounding box center [1004, 72] width 222 height 493
click at [1051, 276] on div at bounding box center [1004, 72] width 222 height 493
click at [1079, 164] on div at bounding box center [1004, 72] width 222 height 493
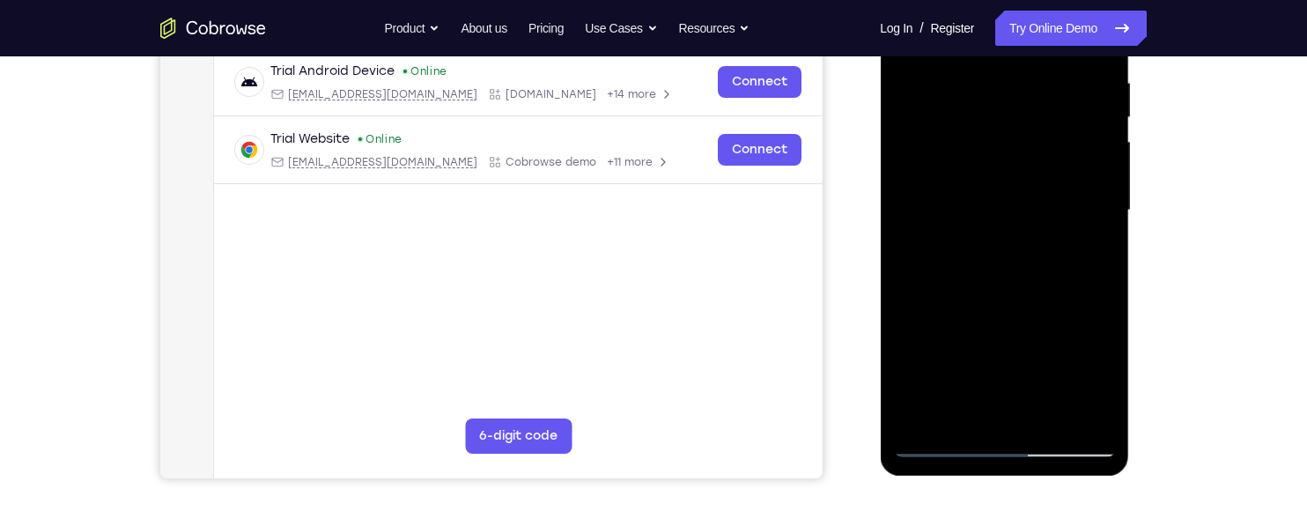
scroll to position [340, 0]
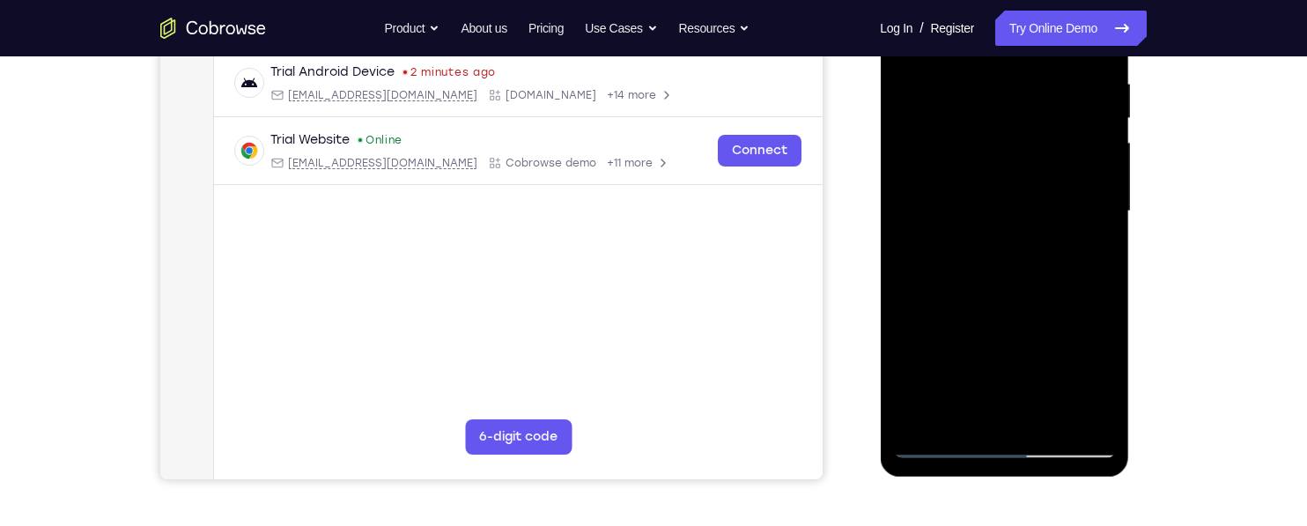
click at [1042, 162] on div at bounding box center [1004, 211] width 222 height 493
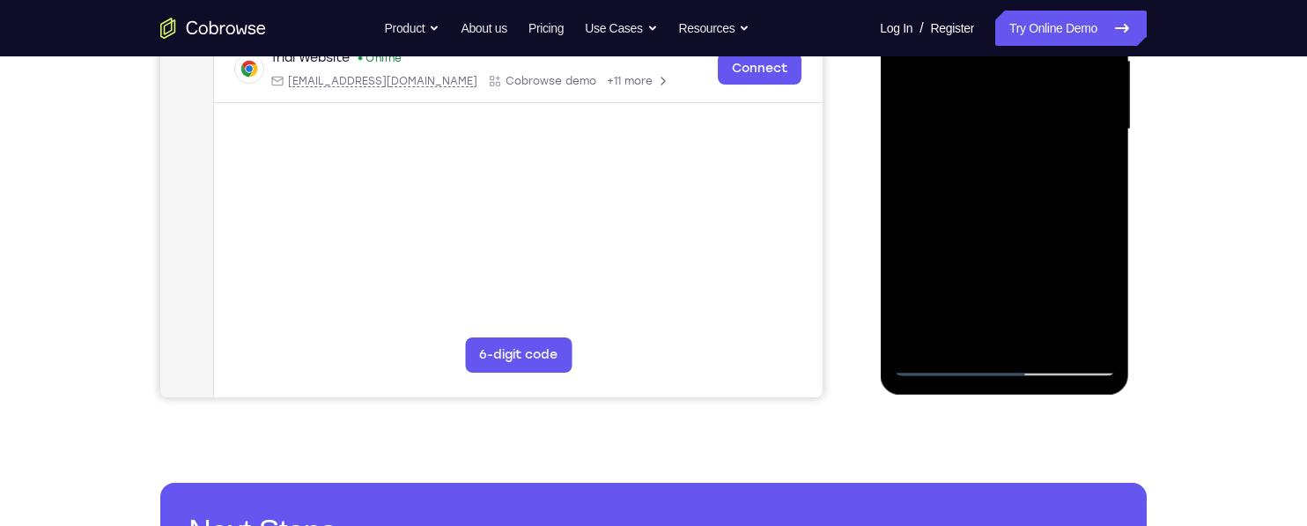
scroll to position [423, 0]
click at [997, 329] on div at bounding box center [1004, 128] width 222 height 493
click at [1092, 174] on div at bounding box center [1004, 128] width 222 height 493
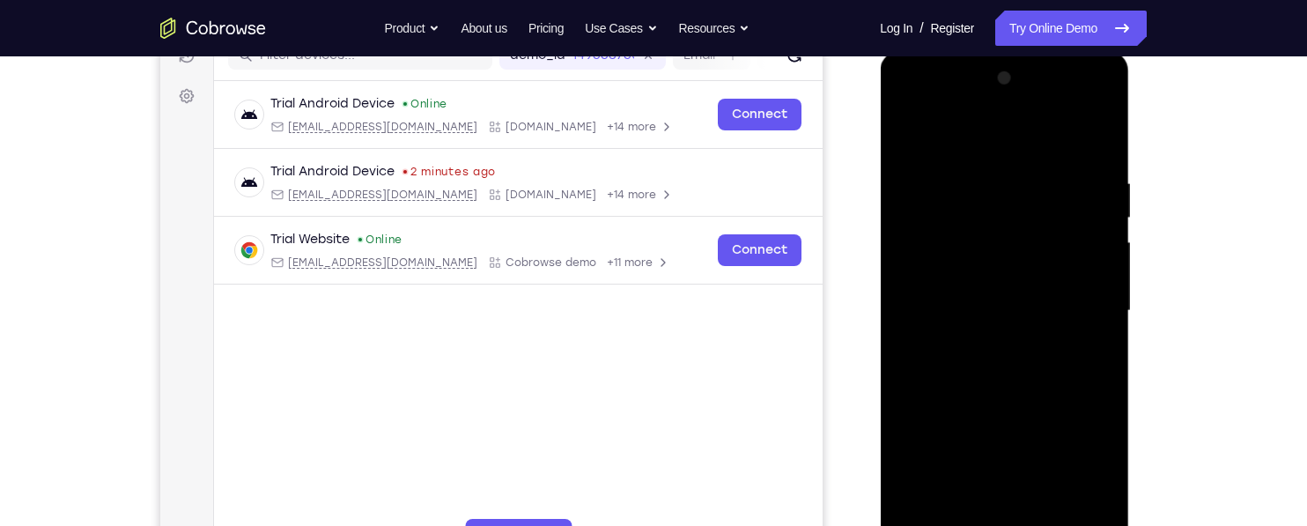
scroll to position [215, 0]
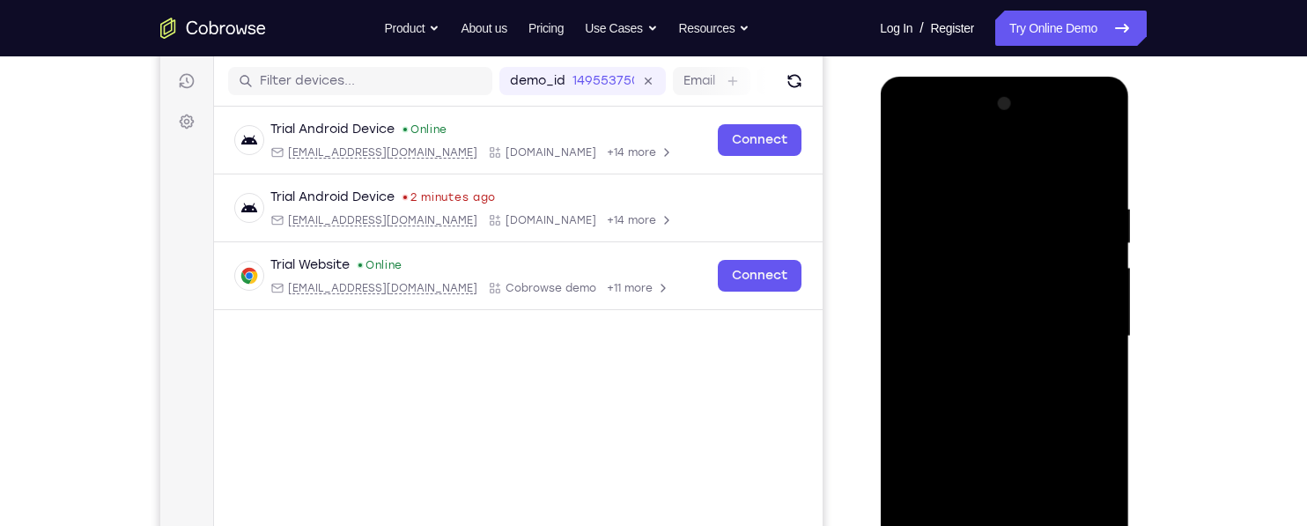
click at [907, 165] on div at bounding box center [1004, 336] width 222 height 493
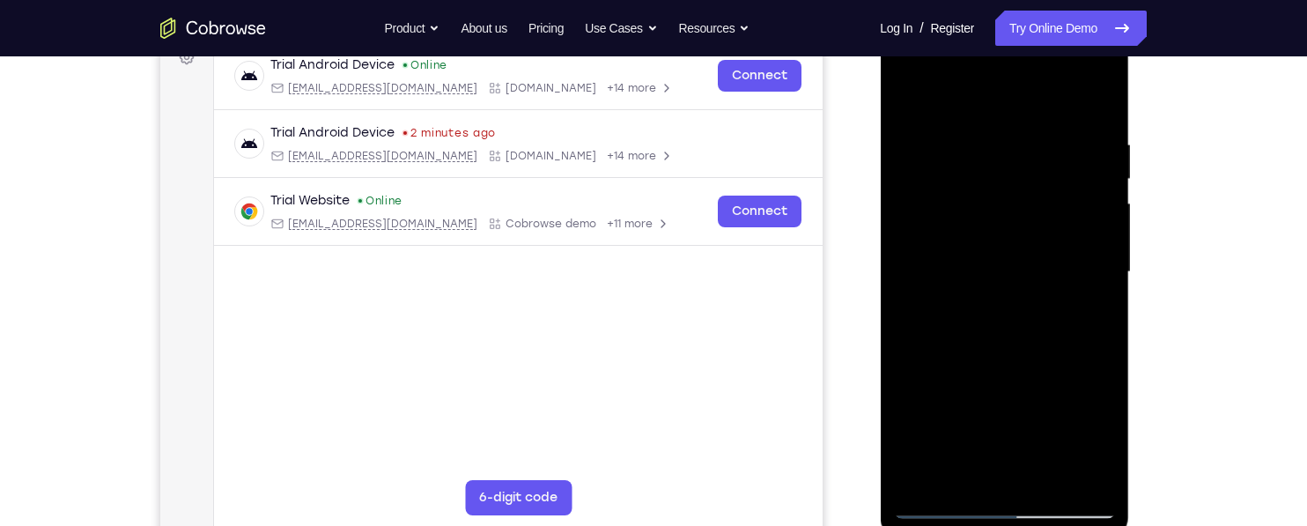
scroll to position [281, 0]
click at [1033, 265] on div at bounding box center [1004, 270] width 222 height 493
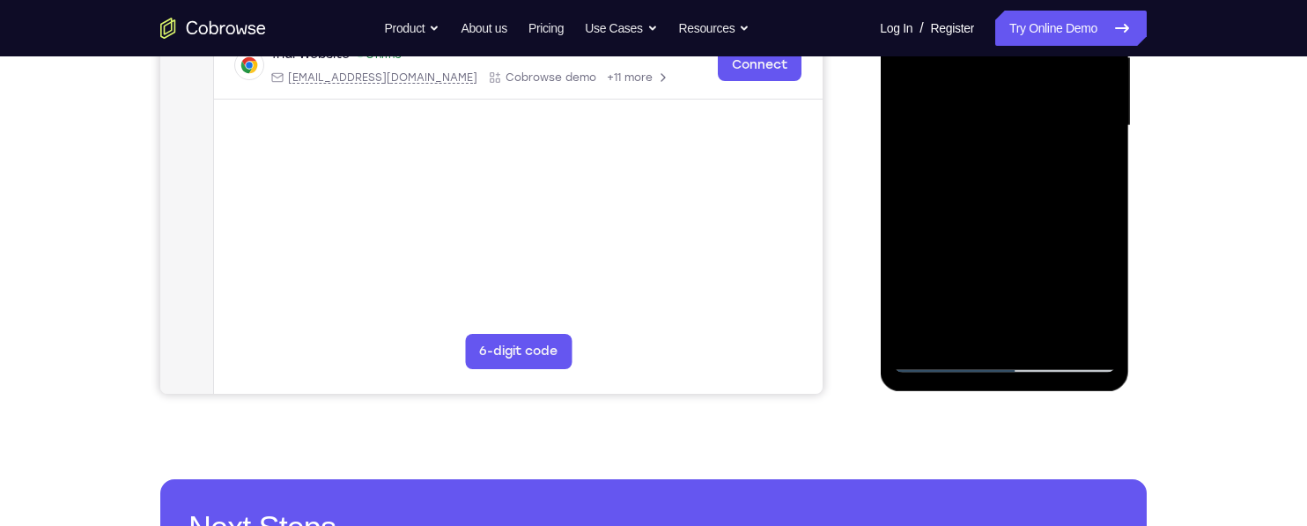
scroll to position [428, 0]
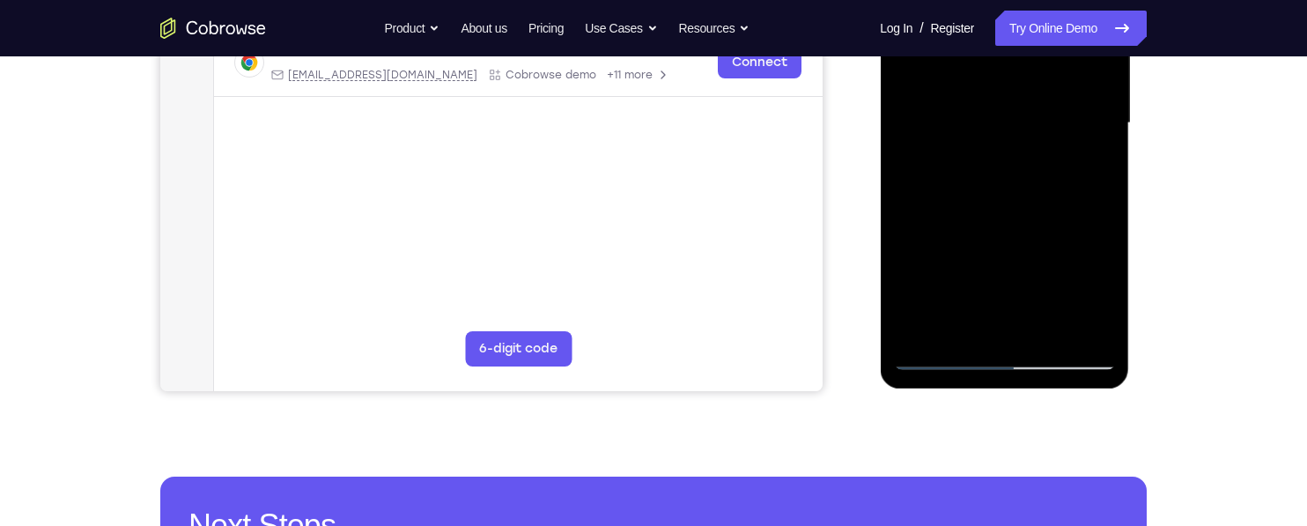
click at [1004, 316] on div at bounding box center [1004, 123] width 222 height 493
click at [1099, 290] on div at bounding box center [1004, 123] width 222 height 493
click at [1087, 164] on div at bounding box center [1004, 123] width 222 height 493
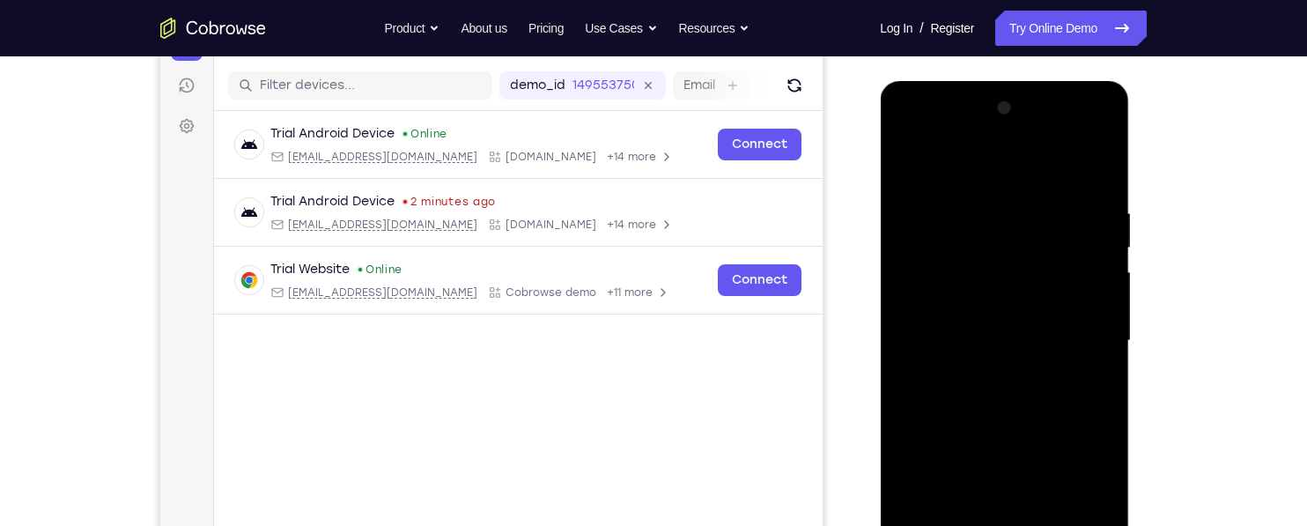
scroll to position [206, 0]
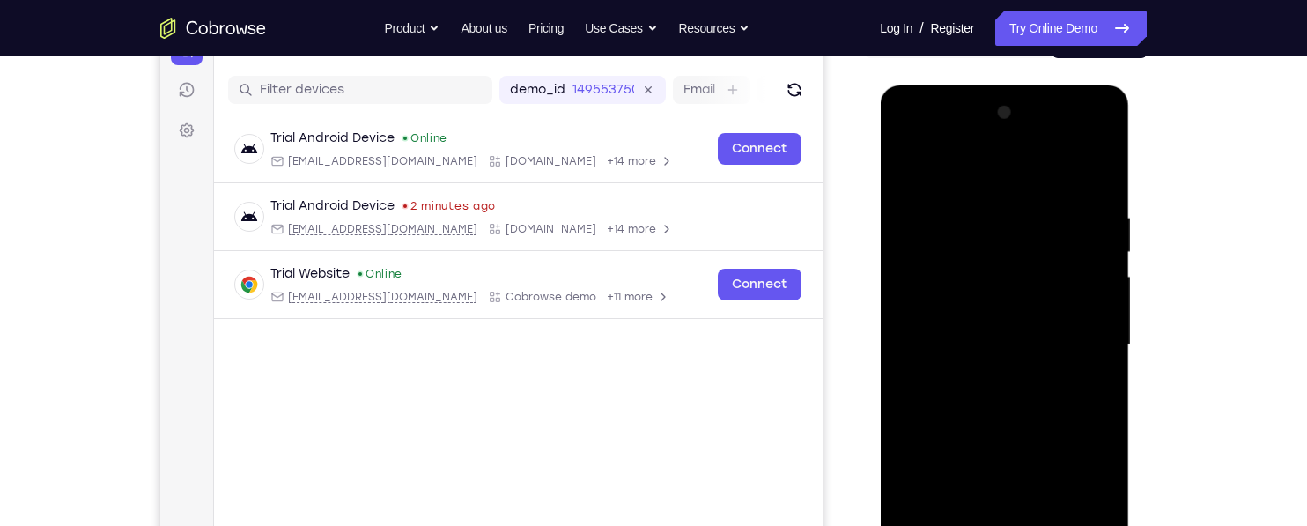
click at [906, 167] on div at bounding box center [1004, 345] width 222 height 493
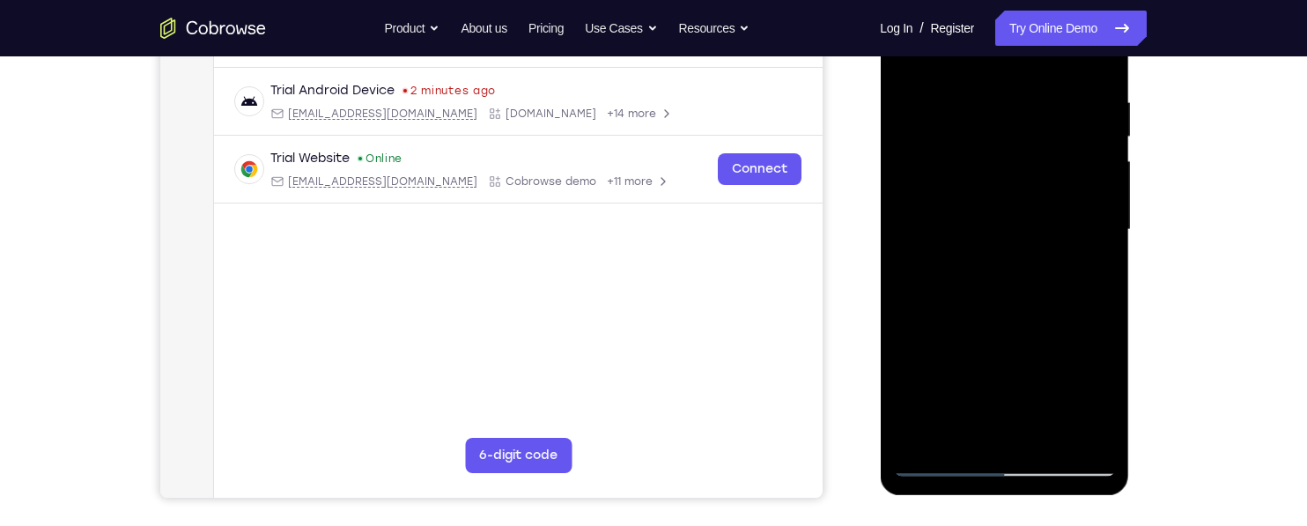
scroll to position [322, 0]
click at [949, 259] on div at bounding box center [1004, 228] width 222 height 493
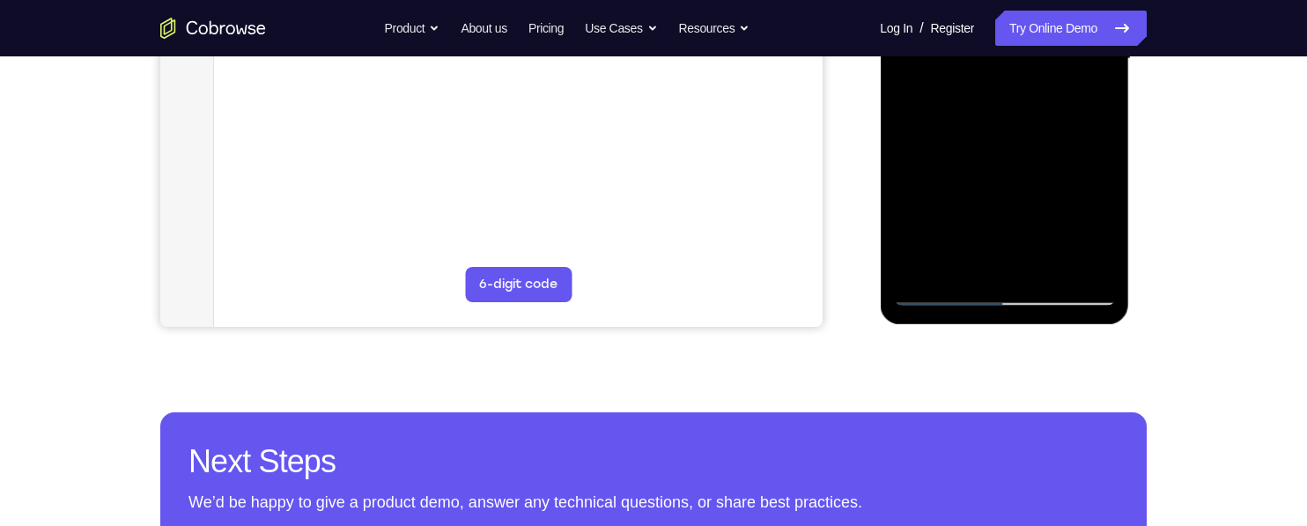
scroll to position [493, 0]
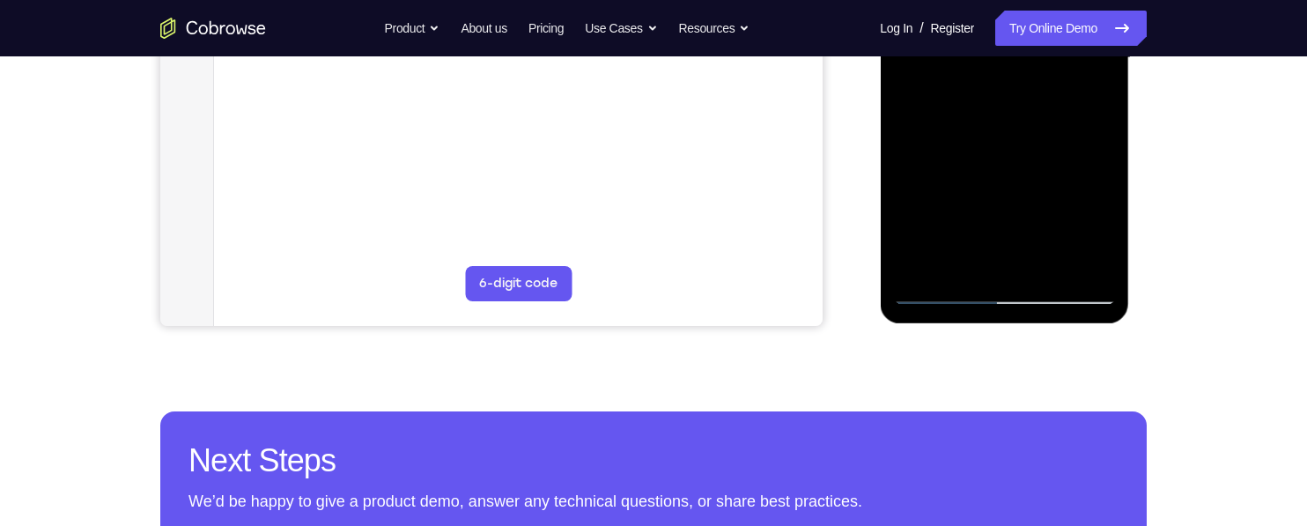
click at [977, 254] on div at bounding box center [1004, 58] width 222 height 493
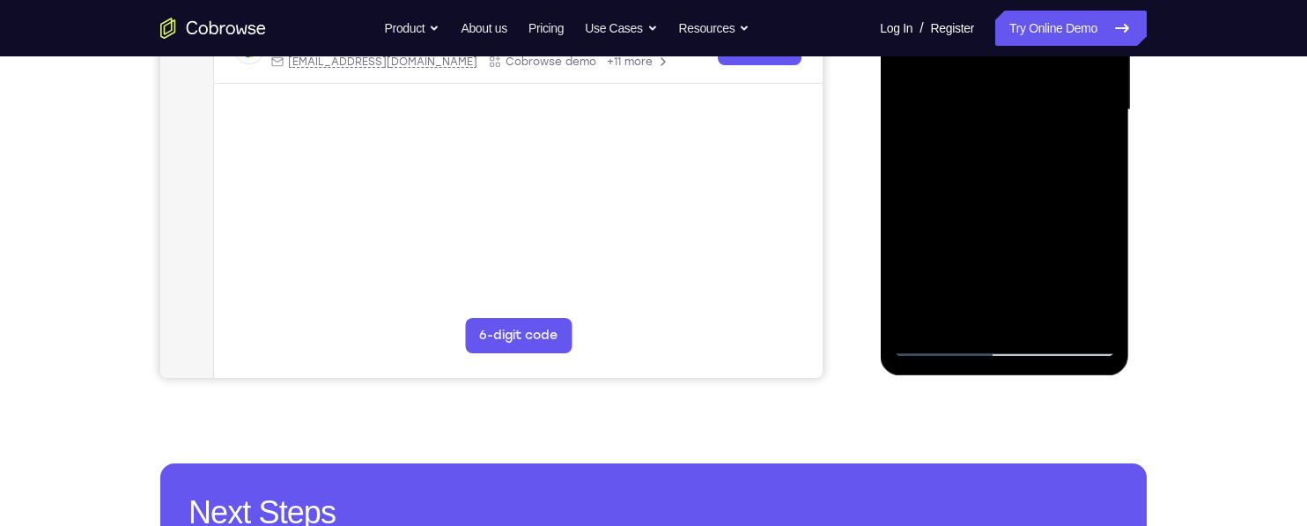
scroll to position [428, 0]
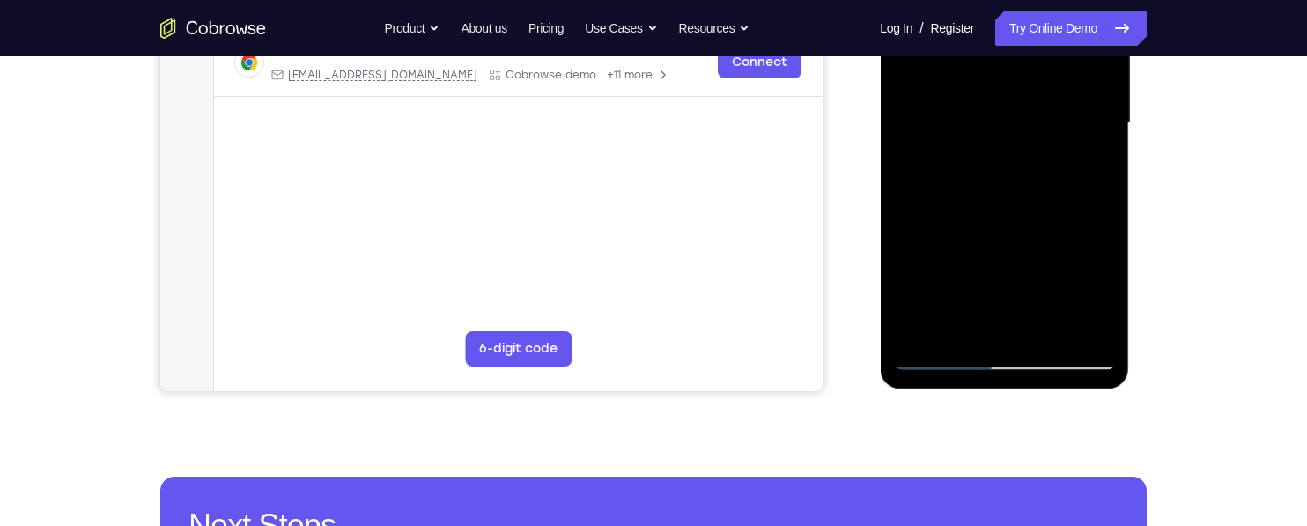
click at [1090, 166] on div at bounding box center [1004, 123] width 222 height 493
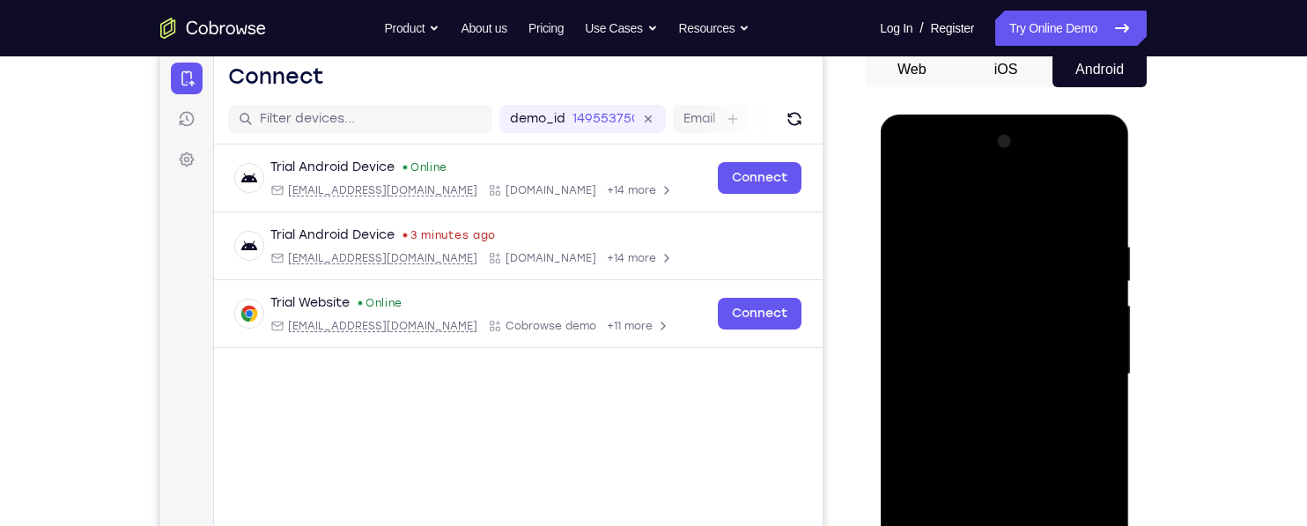
scroll to position [173, 0]
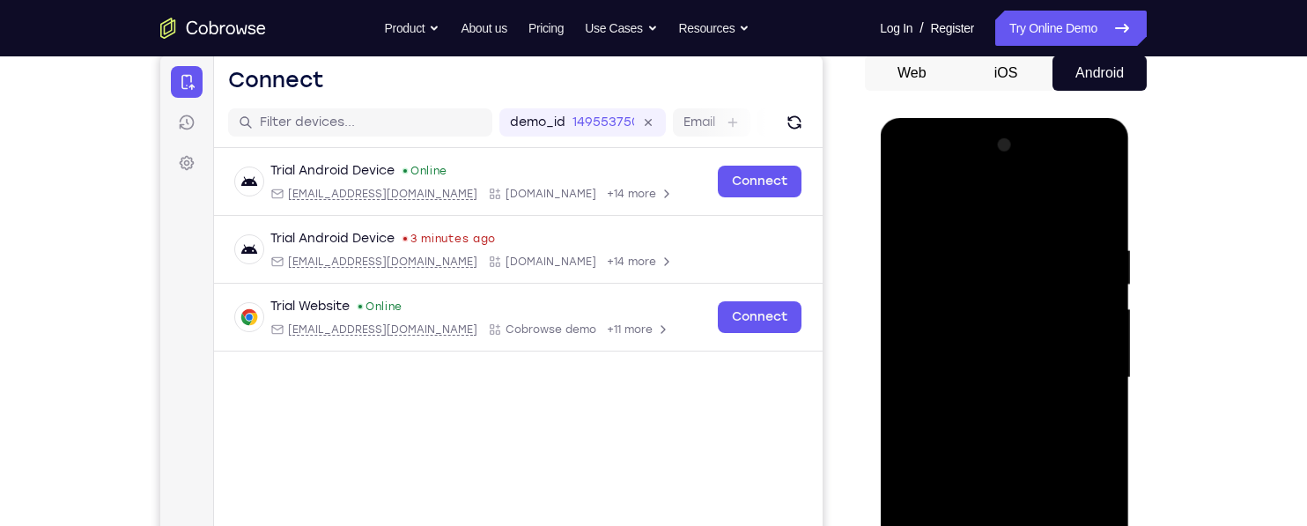
click at [902, 207] on div at bounding box center [1004, 377] width 222 height 493
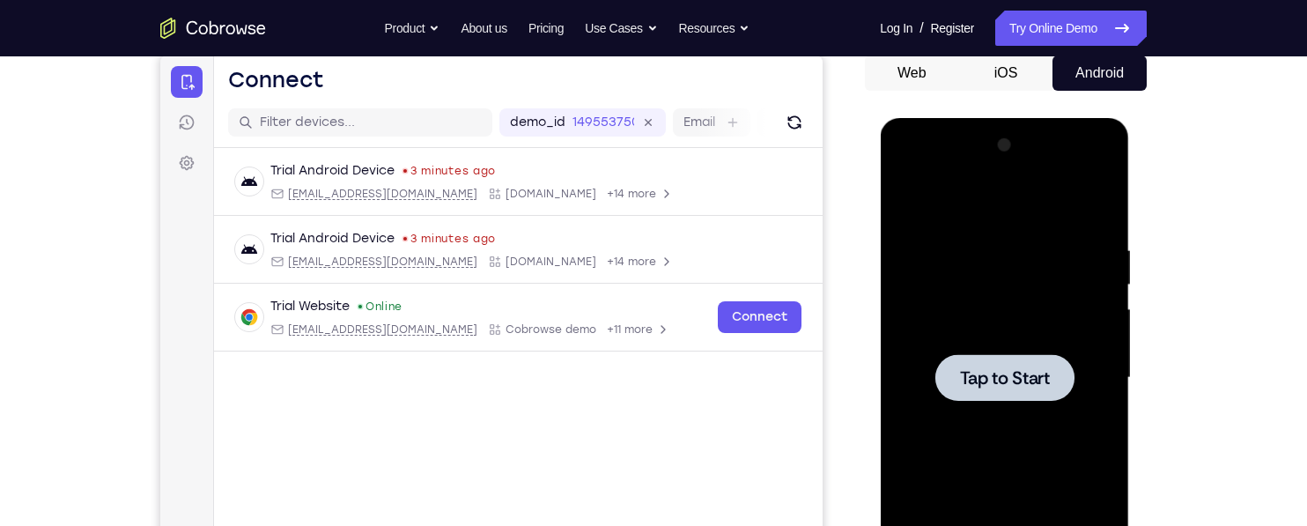
click at [1008, 358] on div at bounding box center [1003, 377] width 139 height 47
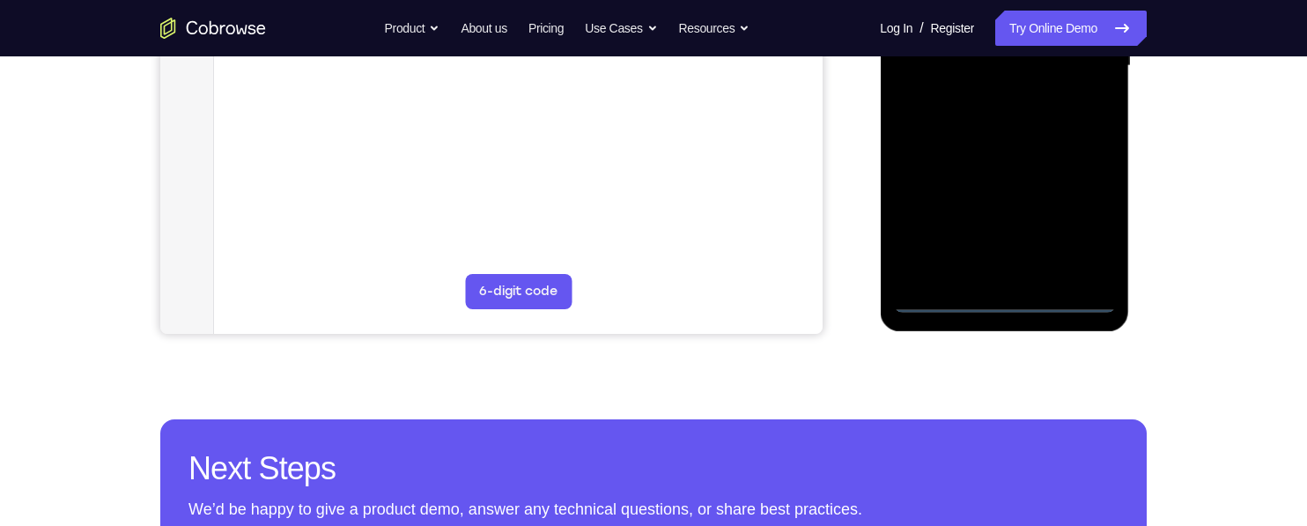
scroll to position [513, 0]
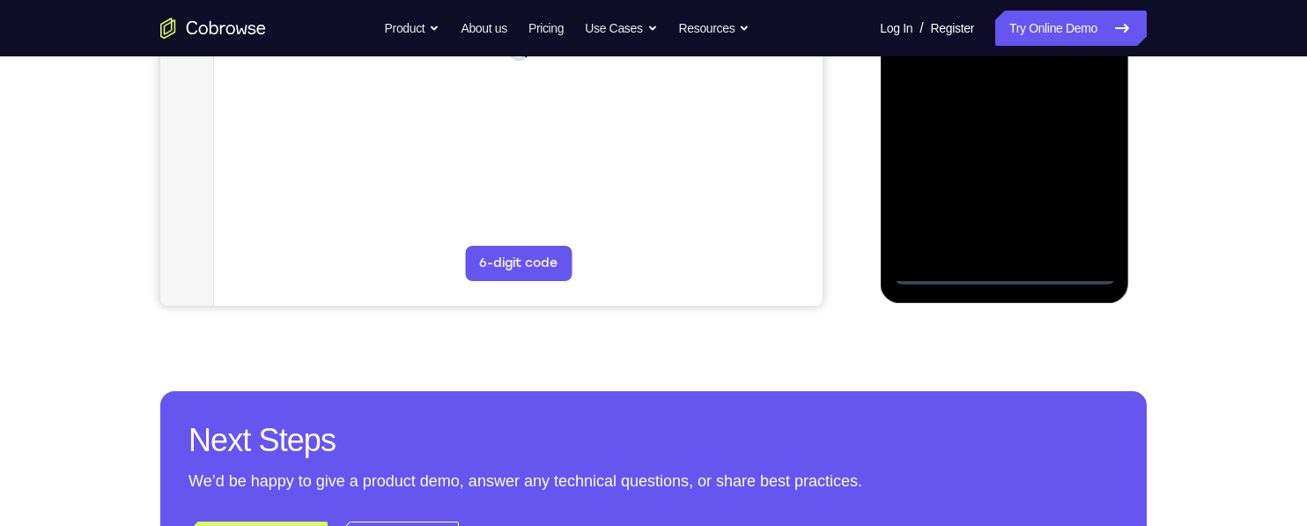
click at [1011, 274] on div at bounding box center [1004, 37] width 222 height 493
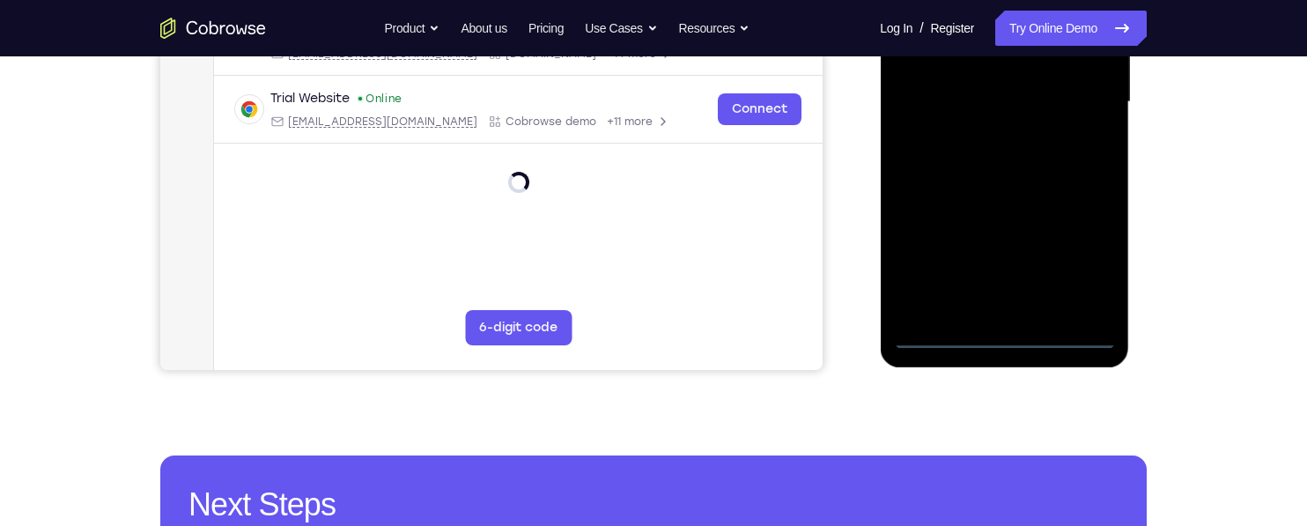
click at [1094, 265] on div at bounding box center [1004, 102] width 222 height 493
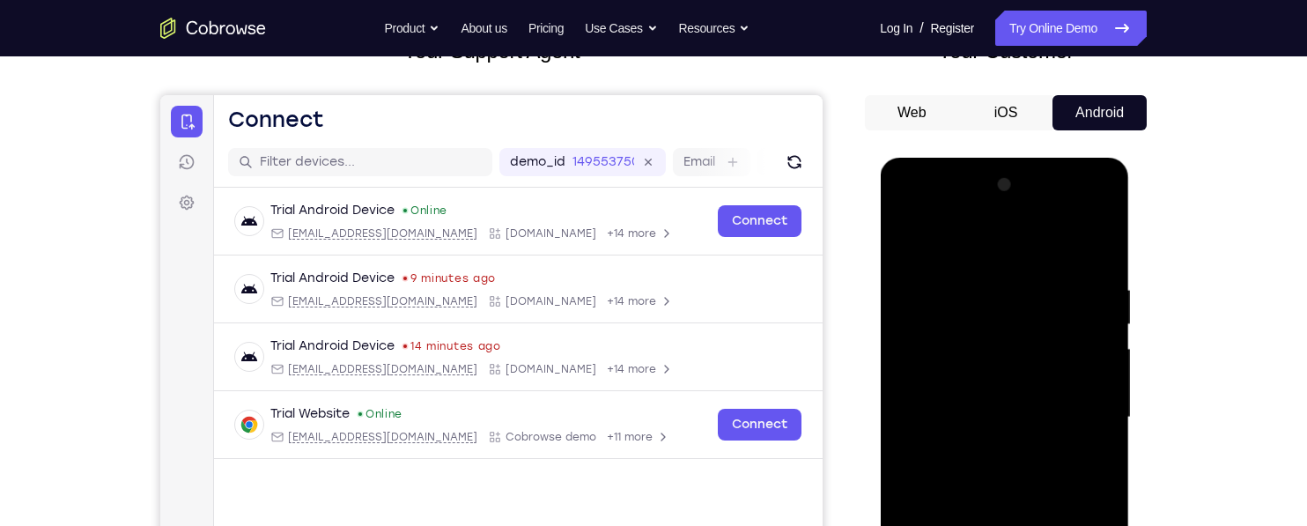
scroll to position [137, 0]
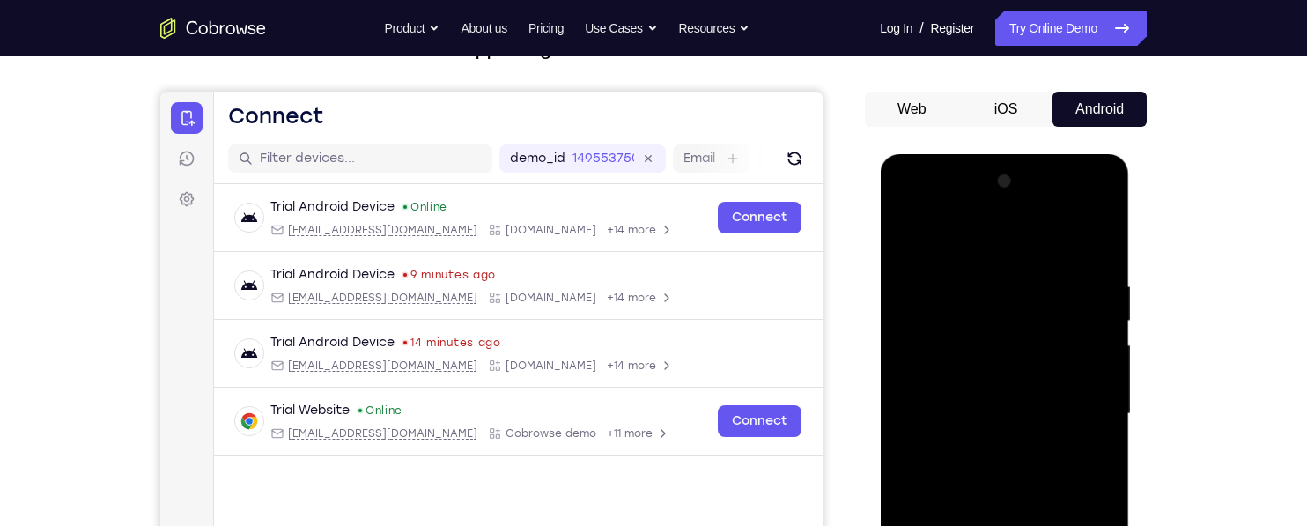
click at [952, 238] on div at bounding box center [1004, 413] width 222 height 493
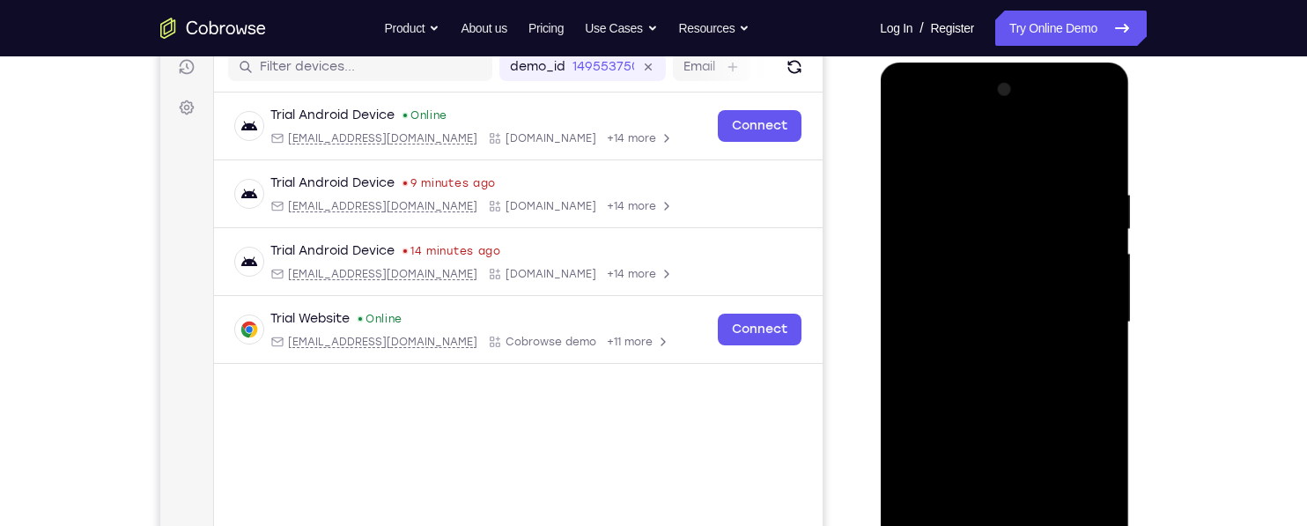
scroll to position [258, 0]
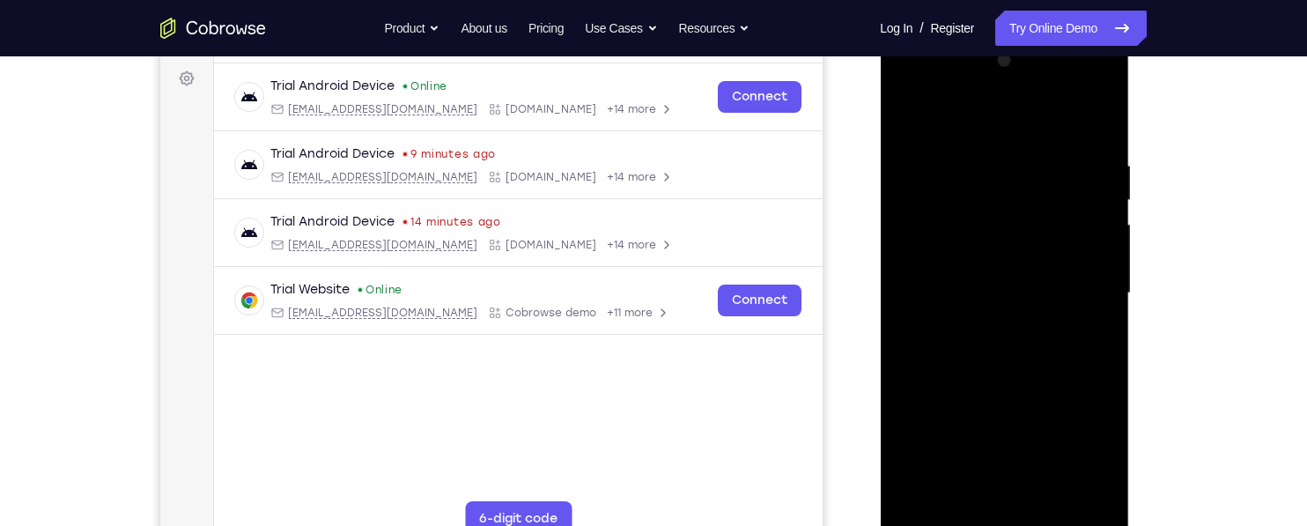
click at [1080, 297] on div at bounding box center [1004, 293] width 222 height 493
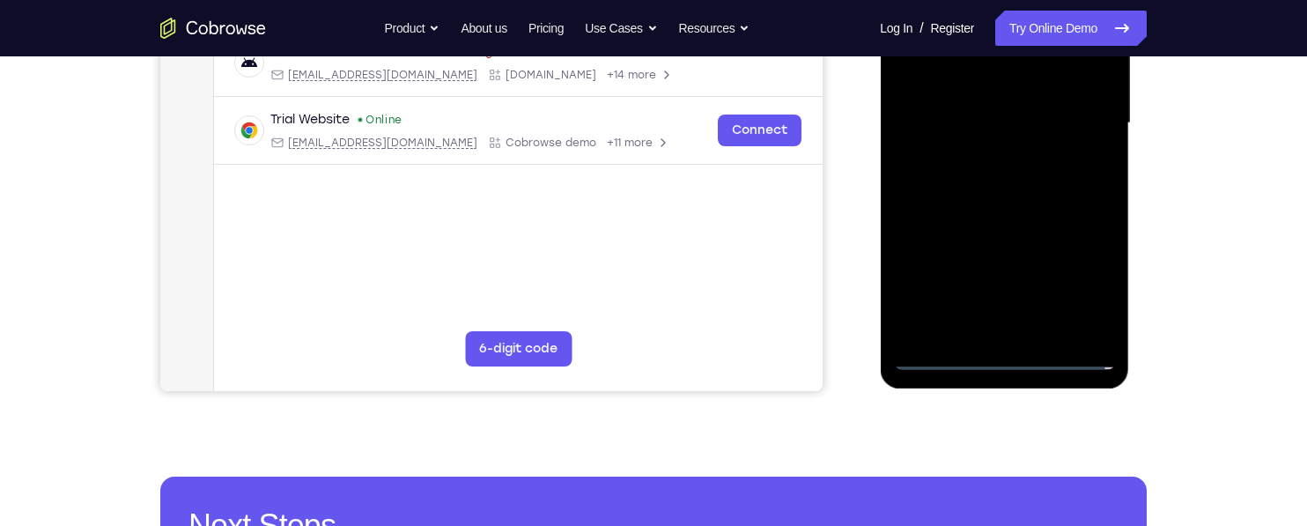
scroll to position [449, 0]
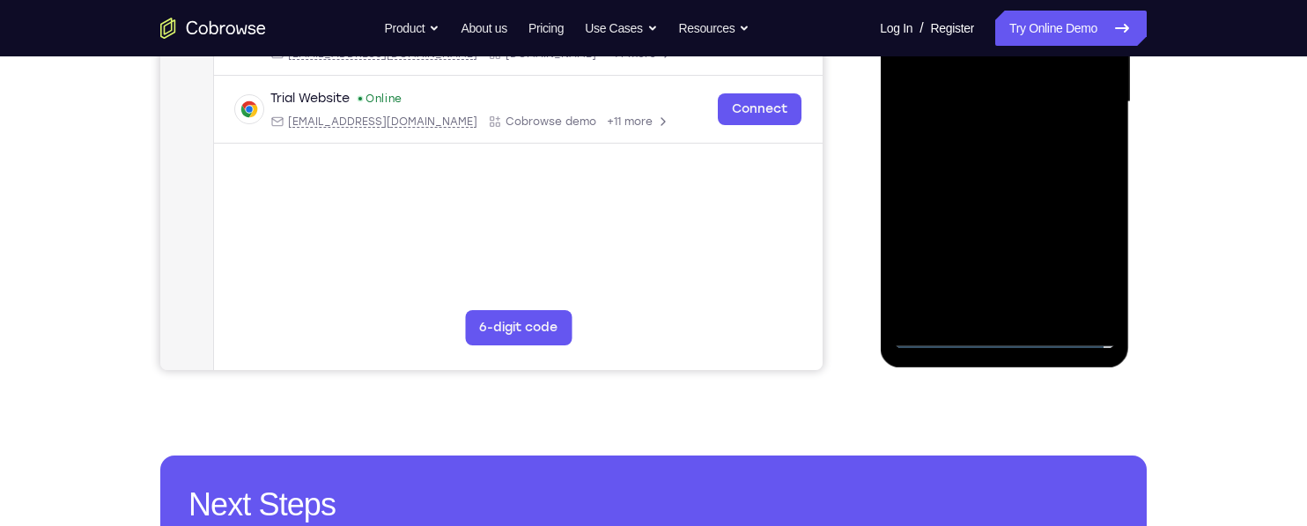
click at [991, 310] on div at bounding box center [1004, 102] width 222 height 493
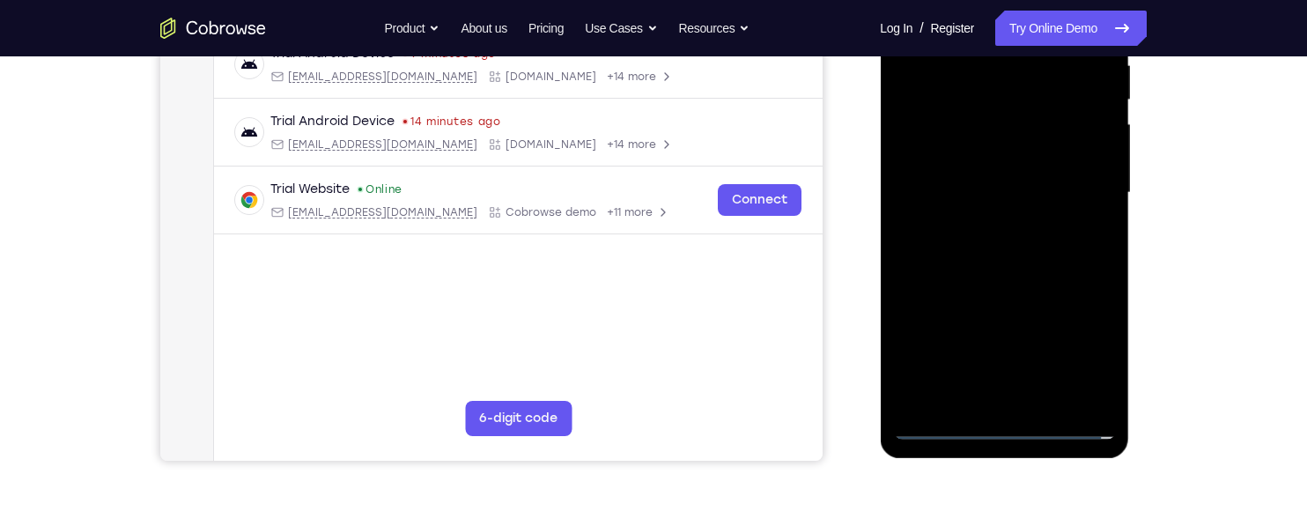
scroll to position [350, 0]
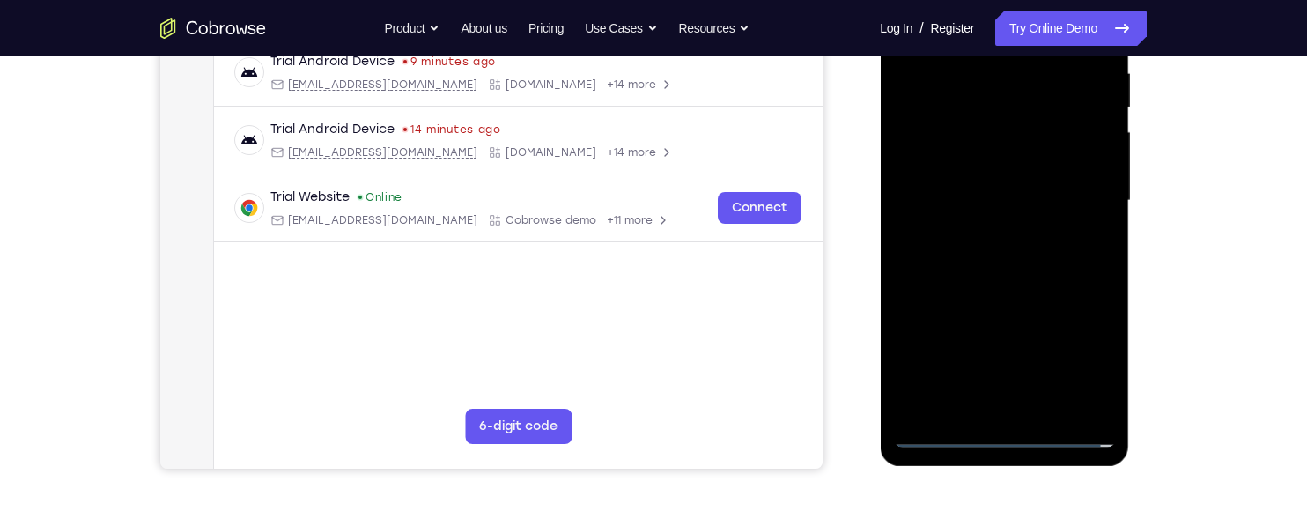
click at [1058, 182] on div at bounding box center [1004, 200] width 222 height 493
click at [1068, 166] on div at bounding box center [1004, 200] width 222 height 493
click at [1070, 207] on div at bounding box center [1004, 200] width 222 height 493
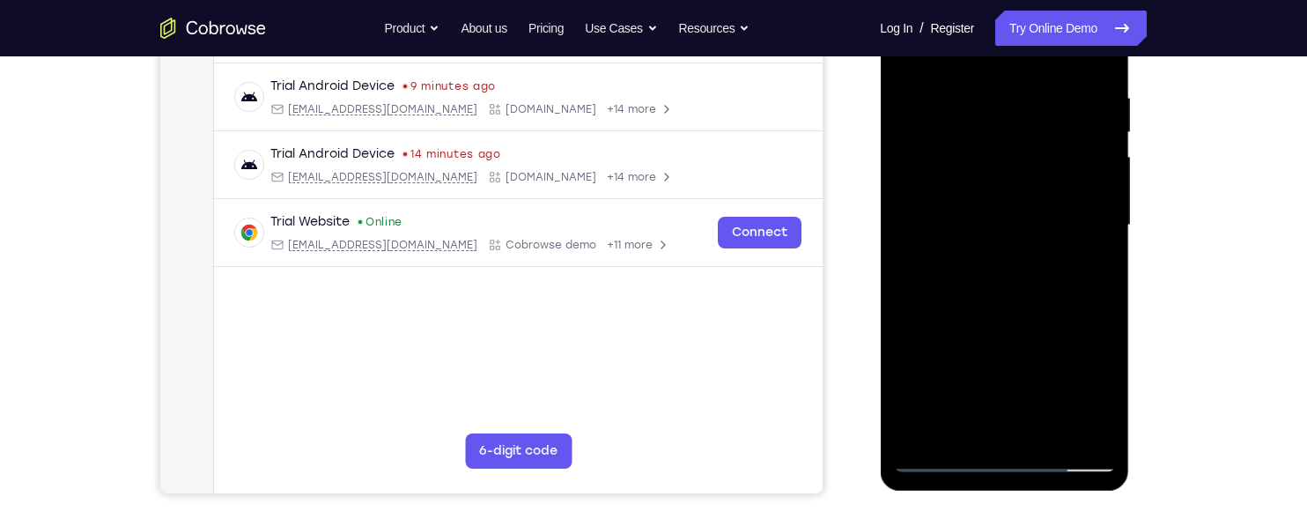
scroll to position [317, 0]
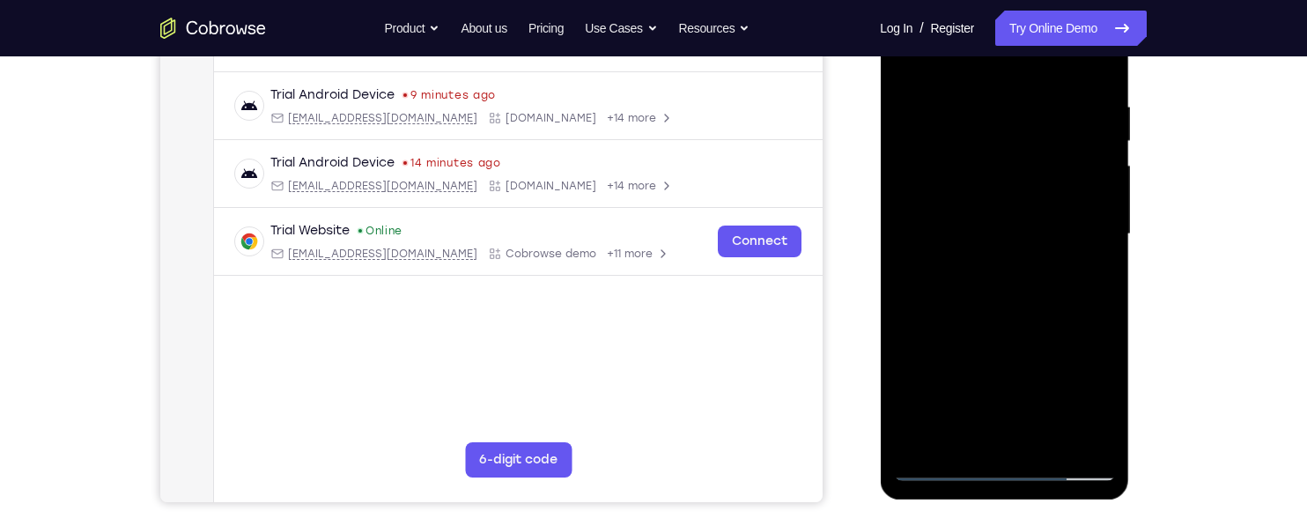
click at [1067, 298] on div at bounding box center [1004, 234] width 222 height 493
click at [1067, 293] on div at bounding box center [1004, 234] width 222 height 493
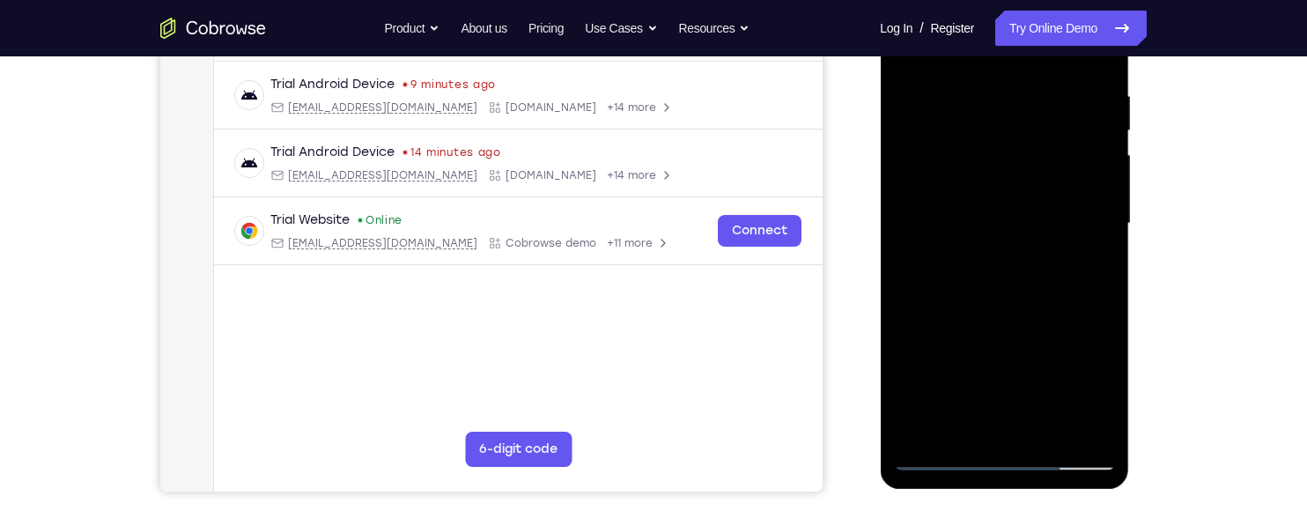
scroll to position [325, 0]
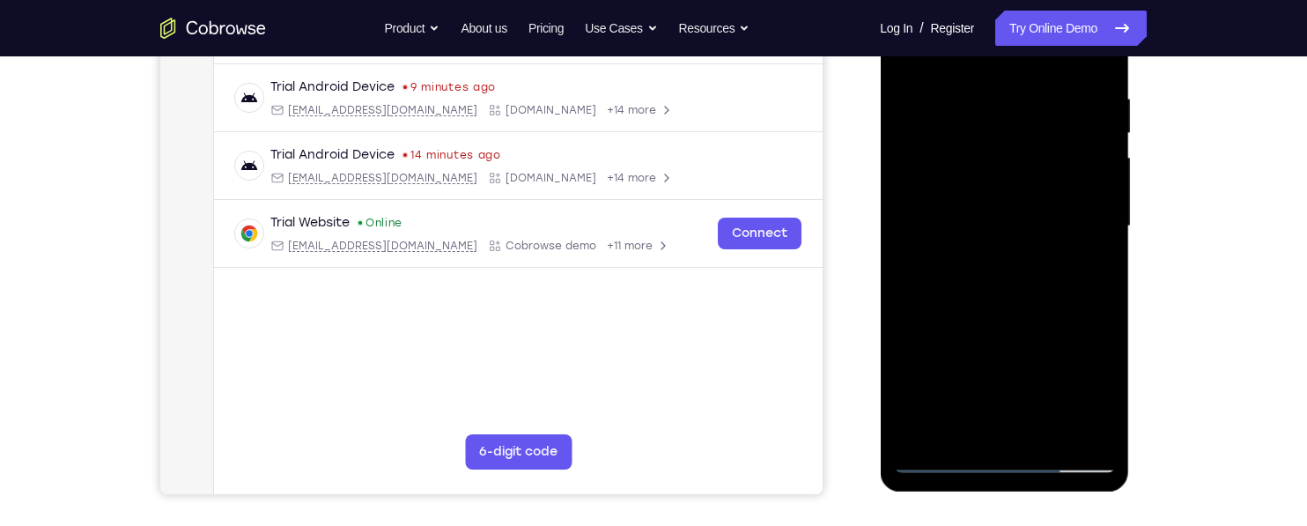
click at [1069, 307] on div at bounding box center [1004, 226] width 222 height 493
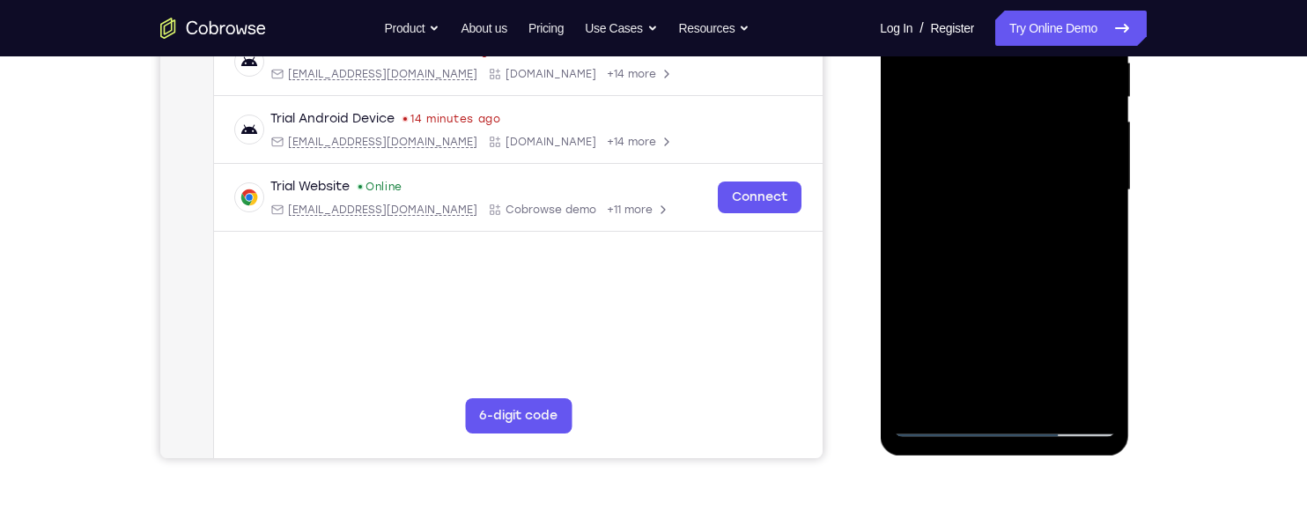
scroll to position [379, 0]
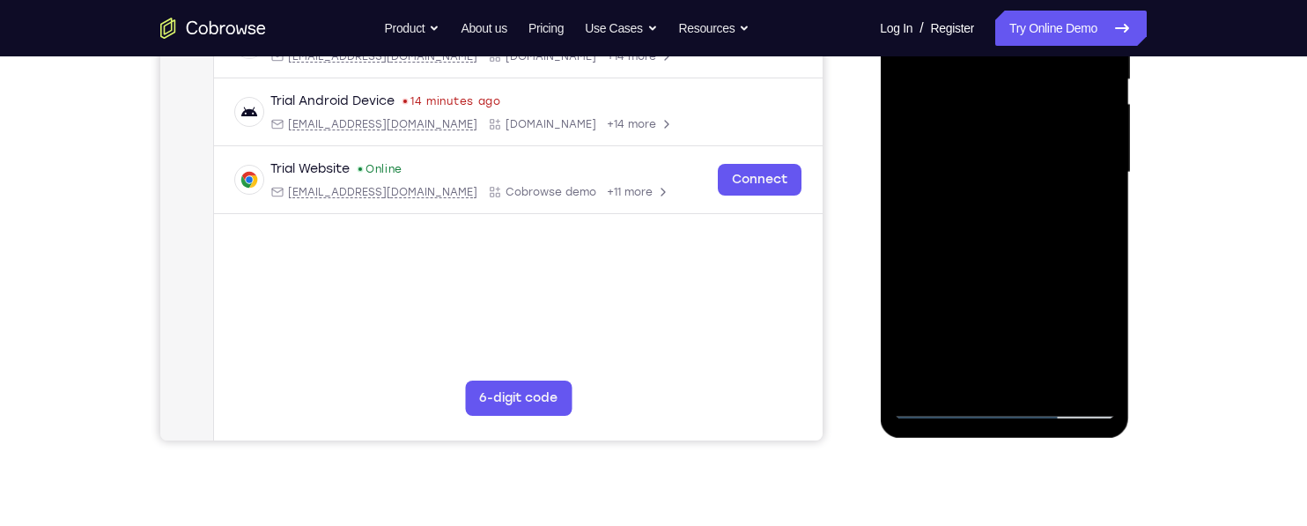
click at [1096, 257] on div at bounding box center [1004, 172] width 222 height 493
click at [1095, 262] on div at bounding box center [1004, 172] width 222 height 493
click at [1104, 357] on div at bounding box center [1004, 172] width 222 height 493
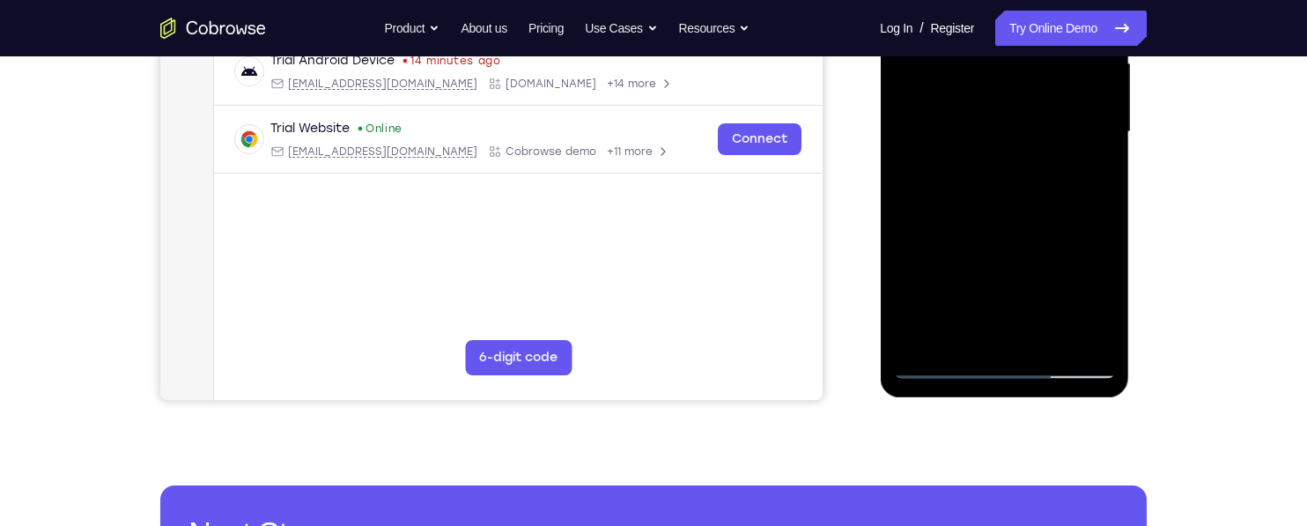
scroll to position [443, 0]
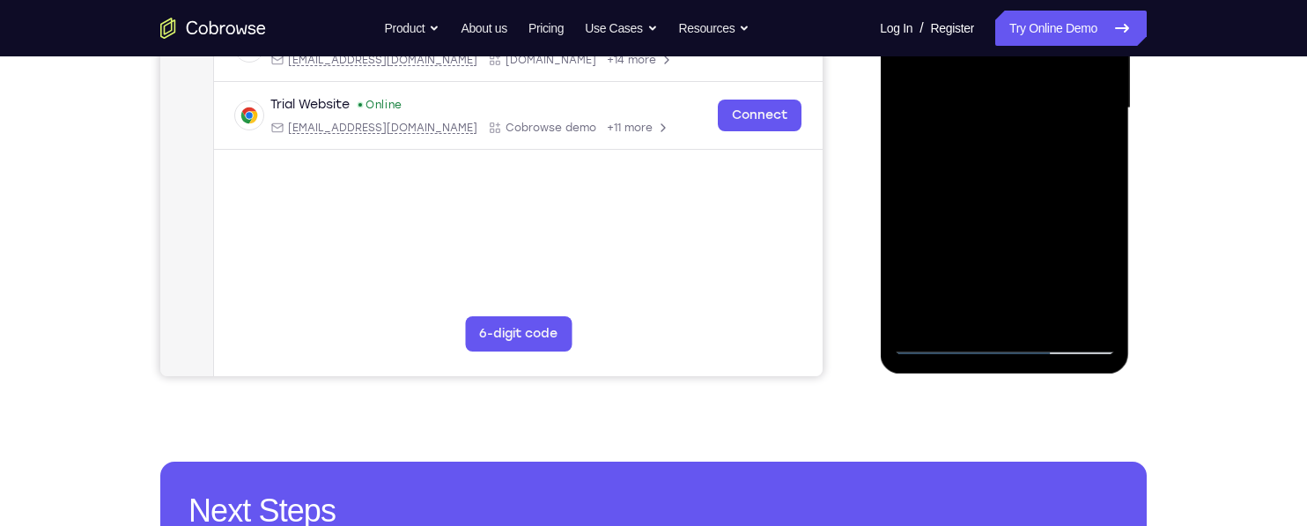
click at [906, 295] on div at bounding box center [1004, 108] width 222 height 493
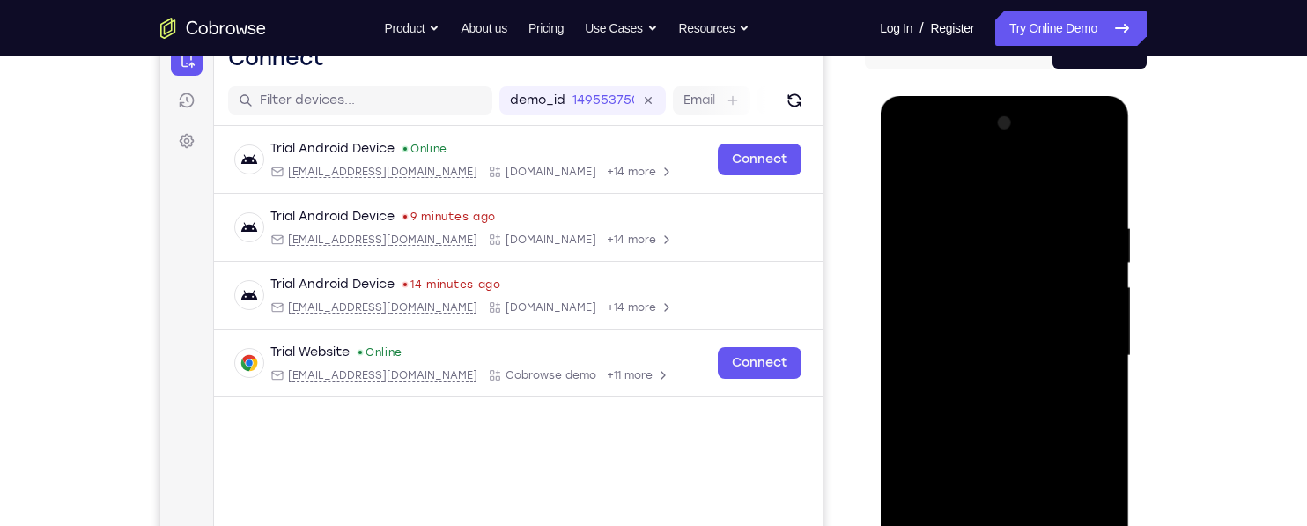
scroll to position [188, 0]
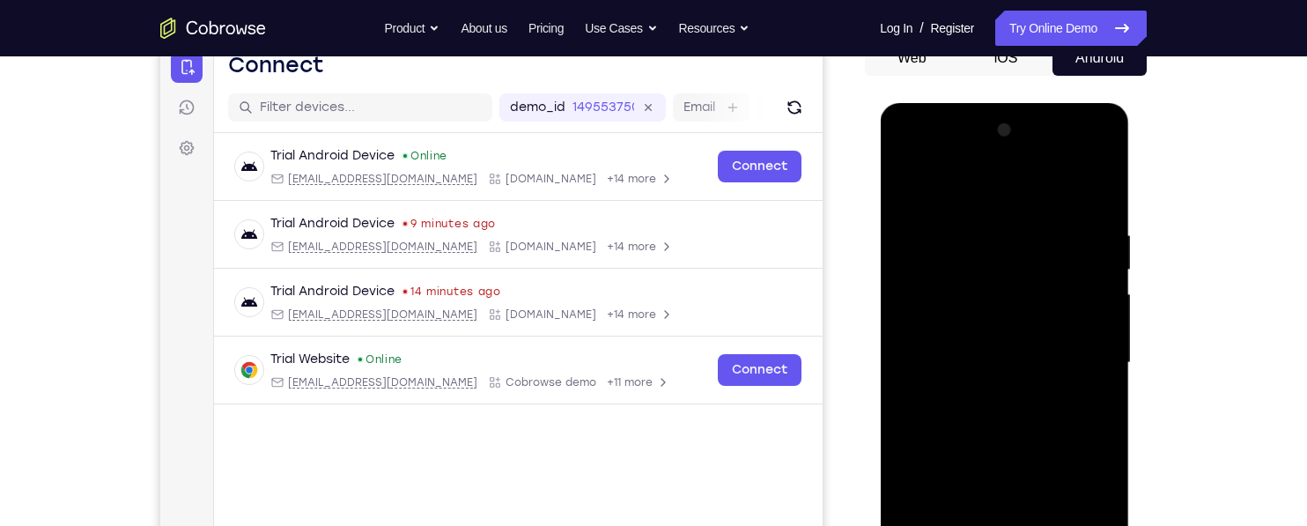
click at [986, 228] on div at bounding box center [1004, 362] width 222 height 493
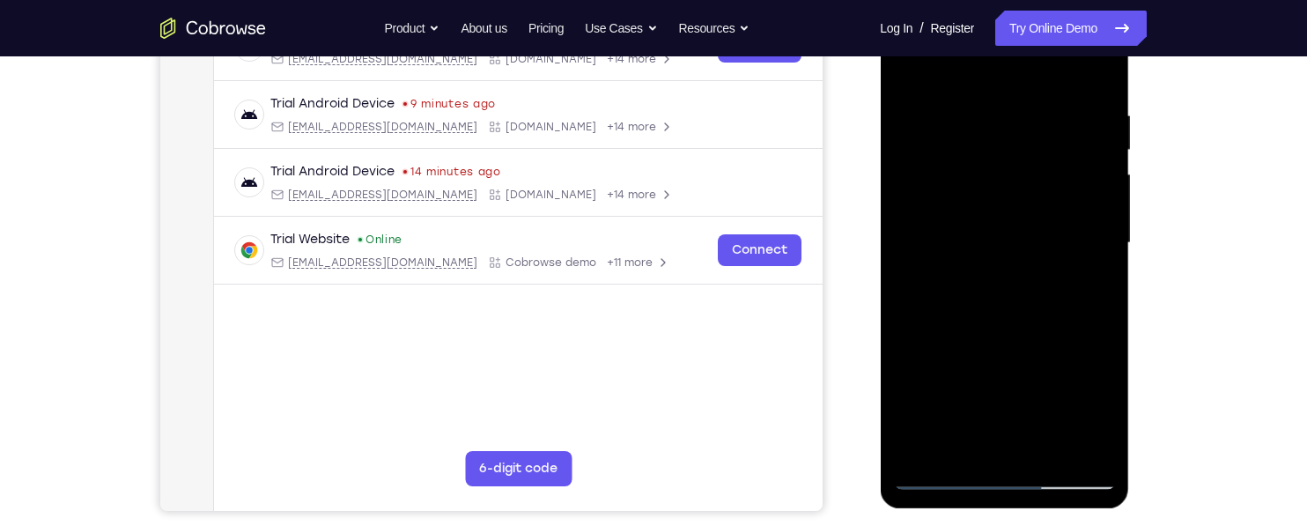
scroll to position [310, 0]
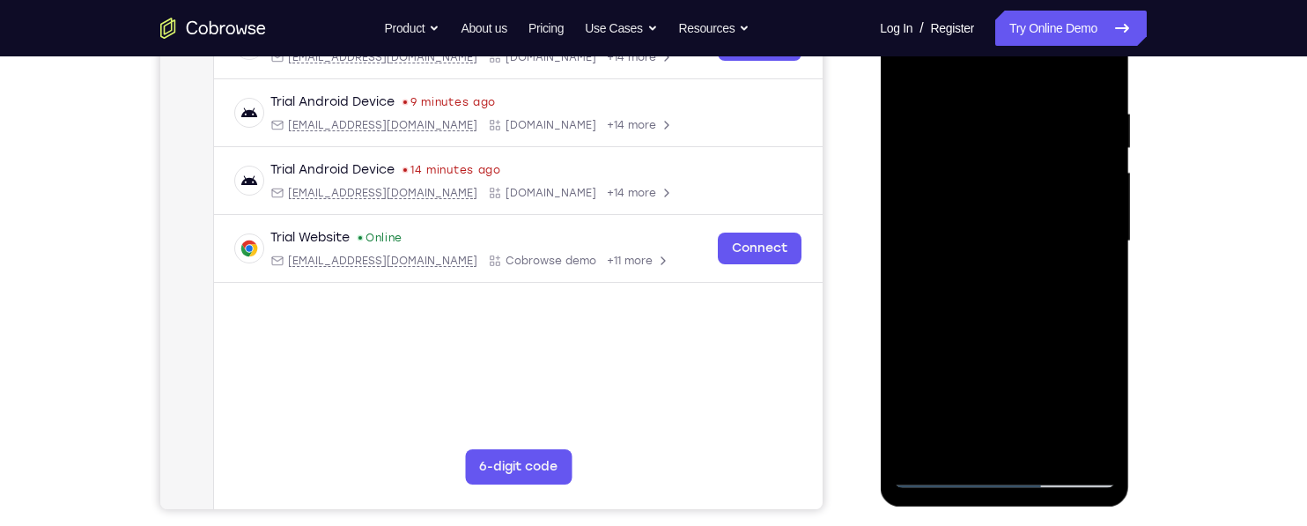
click at [951, 343] on div at bounding box center [1004, 241] width 222 height 493
click at [1013, 336] on div at bounding box center [1004, 241] width 222 height 493
click at [960, 330] on div at bounding box center [1004, 241] width 222 height 493
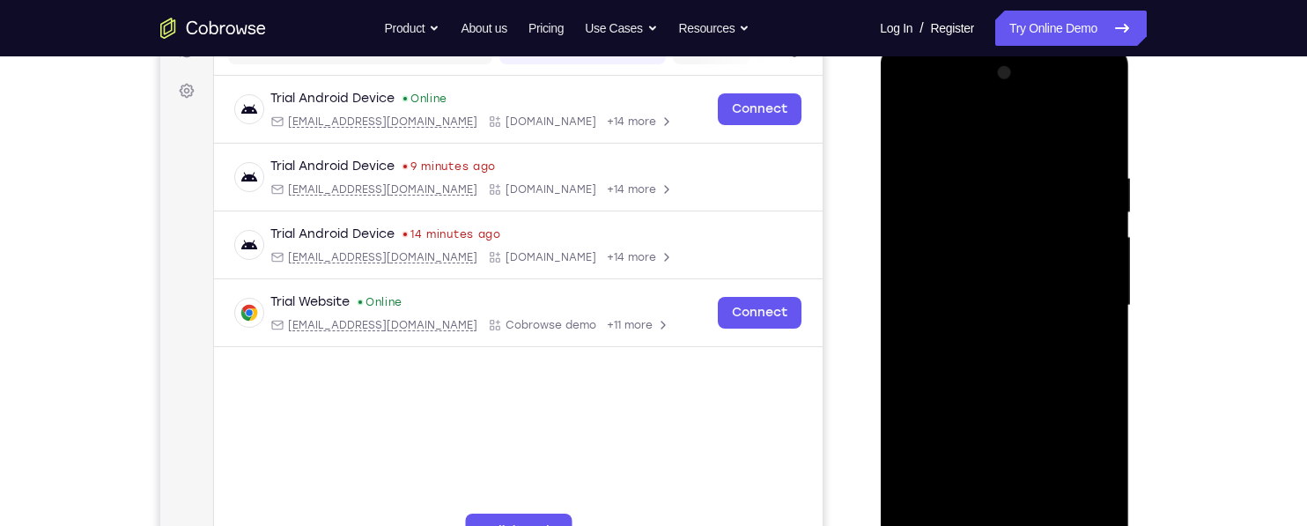
scroll to position [245, 0]
click at [937, 287] on div at bounding box center [1004, 306] width 222 height 493
click at [925, 291] on div at bounding box center [1004, 306] width 222 height 493
click at [970, 169] on div at bounding box center [1004, 306] width 222 height 493
click at [1088, 141] on div at bounding box center [1004, 306] width 222 height 493
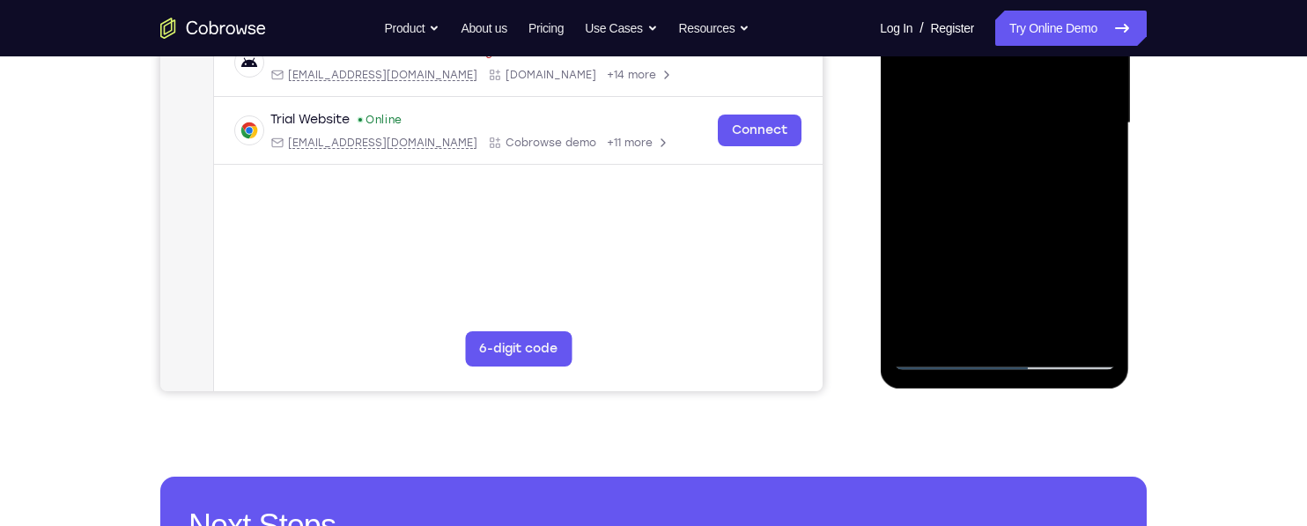
scroll to position [441, 0]
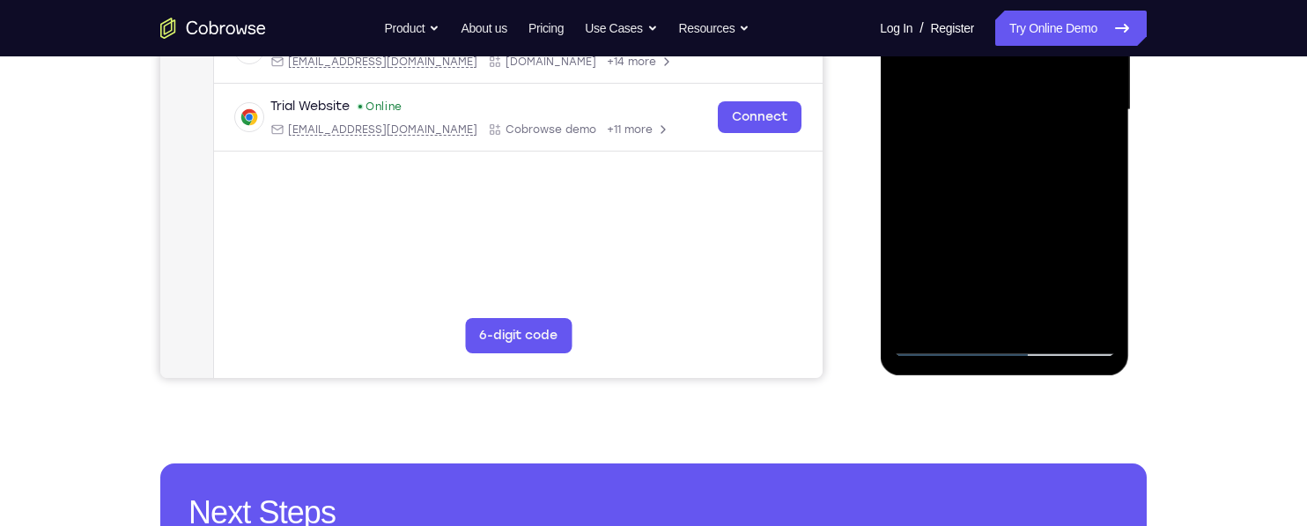
click at [964, 320] on div at bounding box center [1004, 110] width 222 height 493
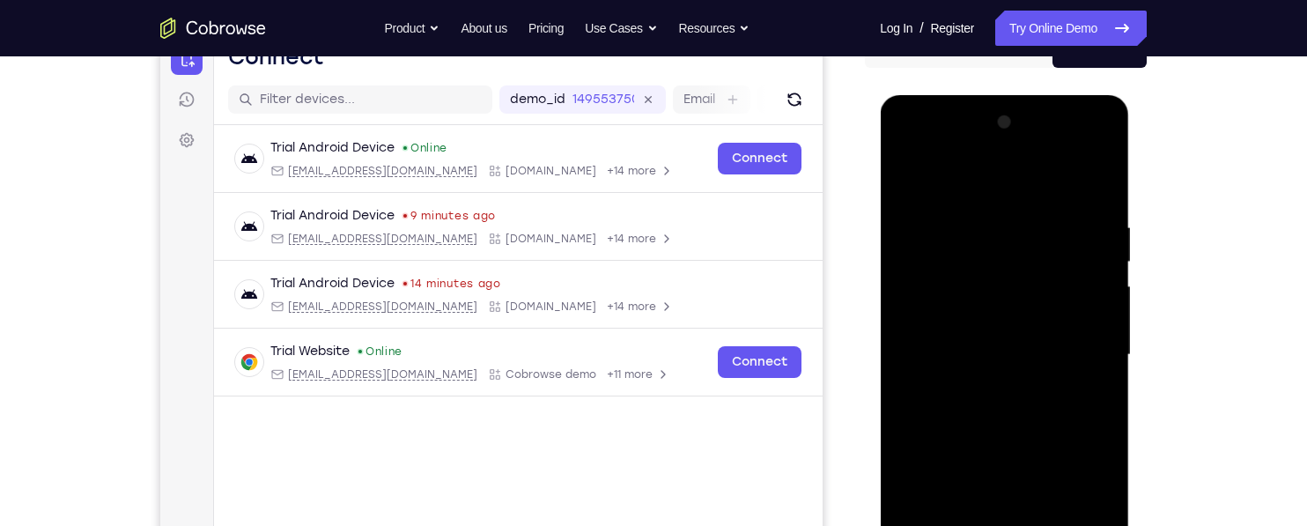
scroll to position [190, 0]
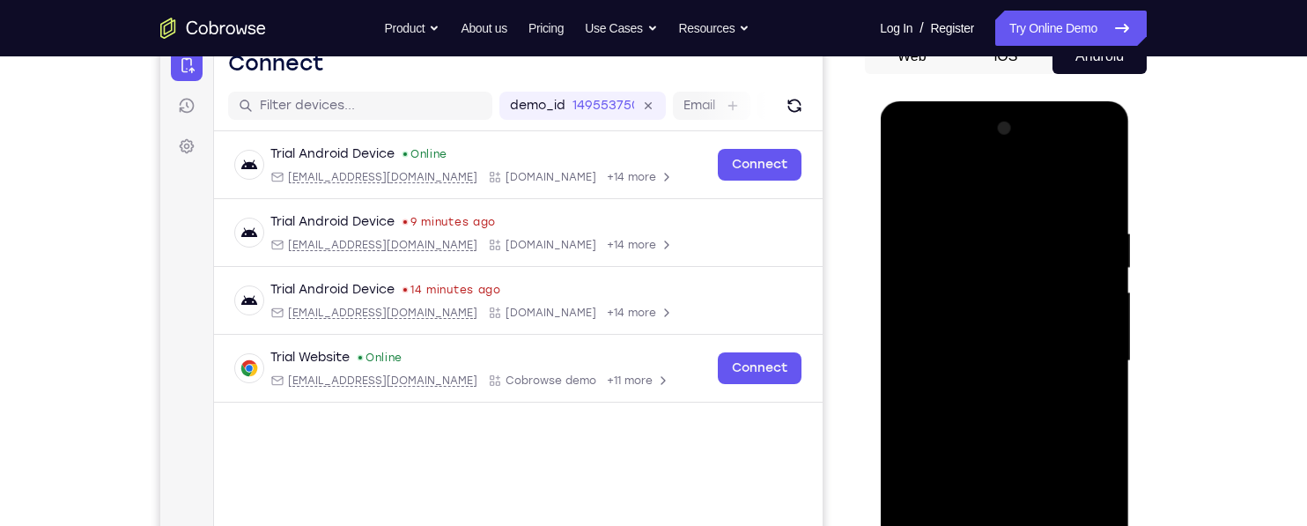
click at [1013, 177] on div at bounding box center [1004, 360] width 222 height 493
click at [962, 221] on div at bounding box center [1004, 360] width 222 height 493
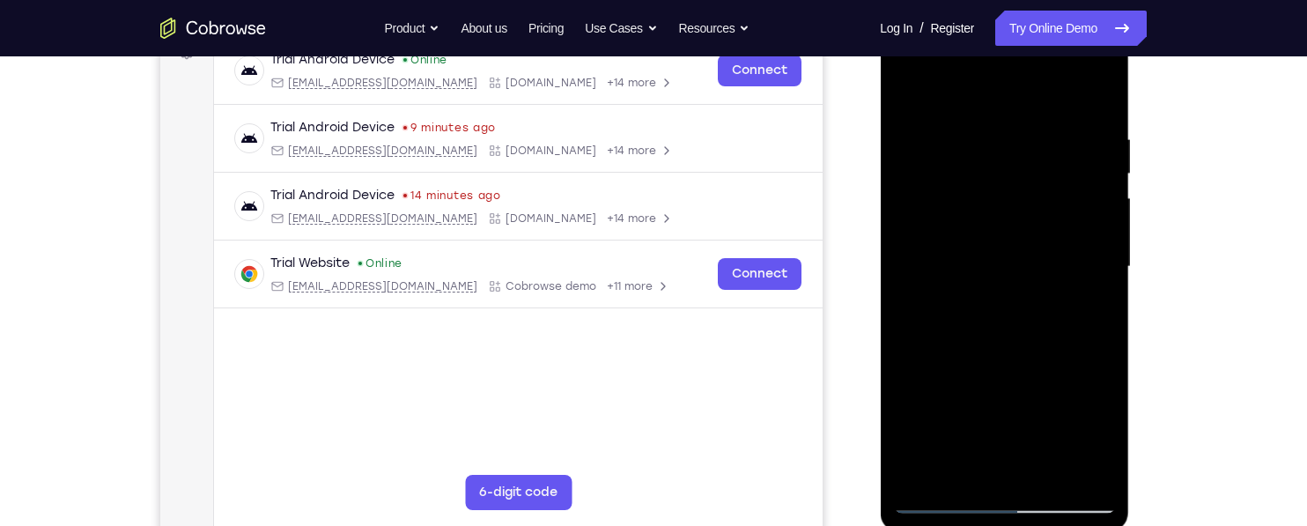
scroll to position [284, 0]
click at [995, 151] on div at bounding box center [1004, 267] width 222 height 493
click at [1082, 321] on div at bounding box center [1004, 267] width 222 height 493
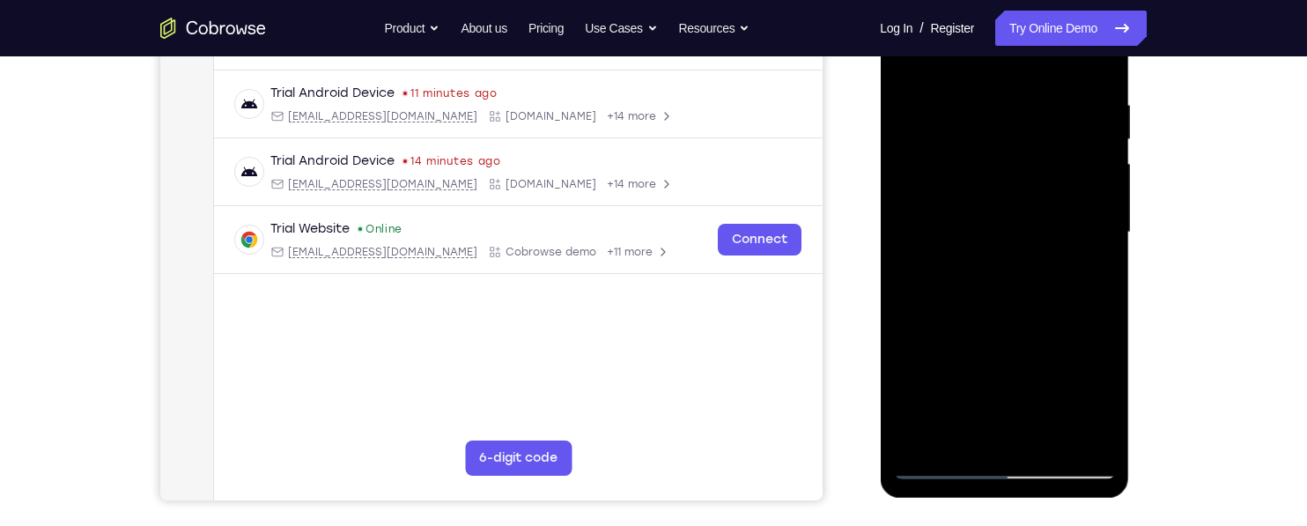
scroll to position [351, 0]
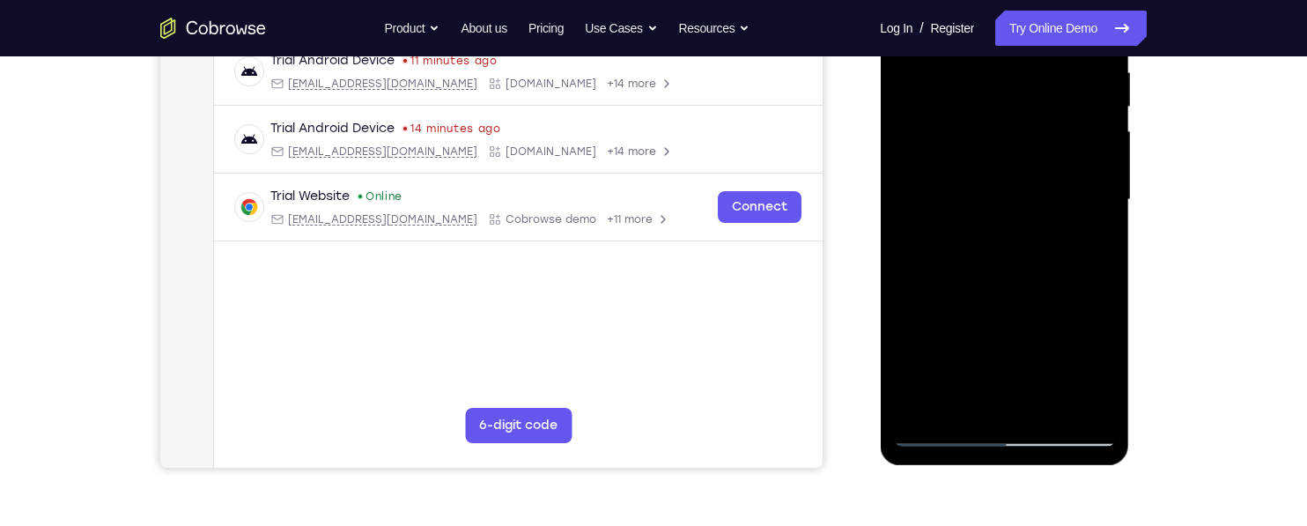
click at [1070, 334] on div at bounding box center [1004, 199] width 222 height 493
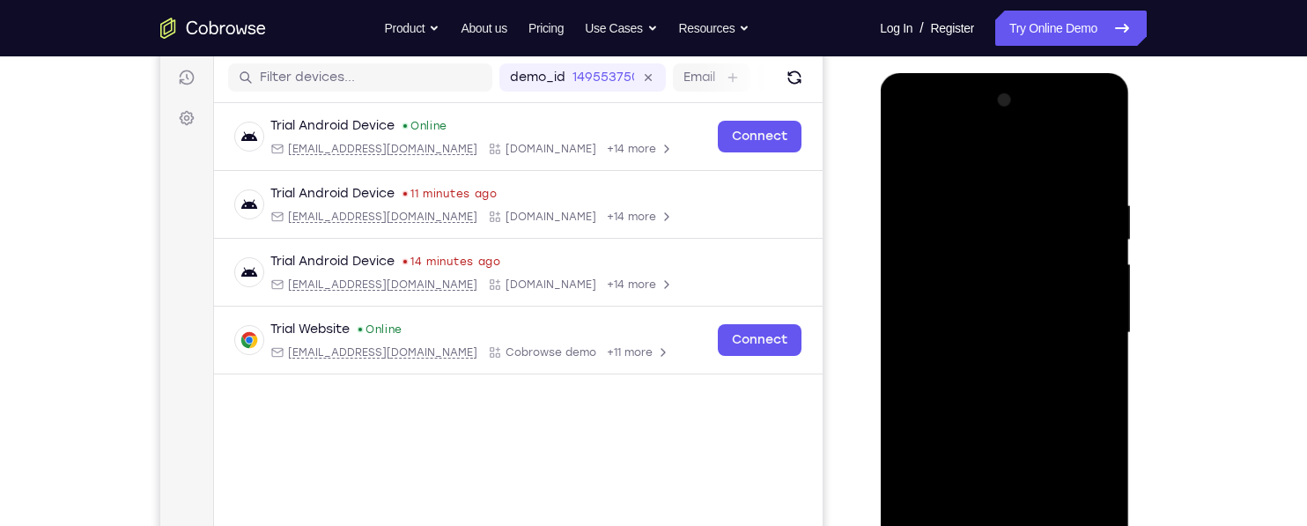
scroll to position [175, 0]
